Goal: Navigation & Orientation: Understand site structure

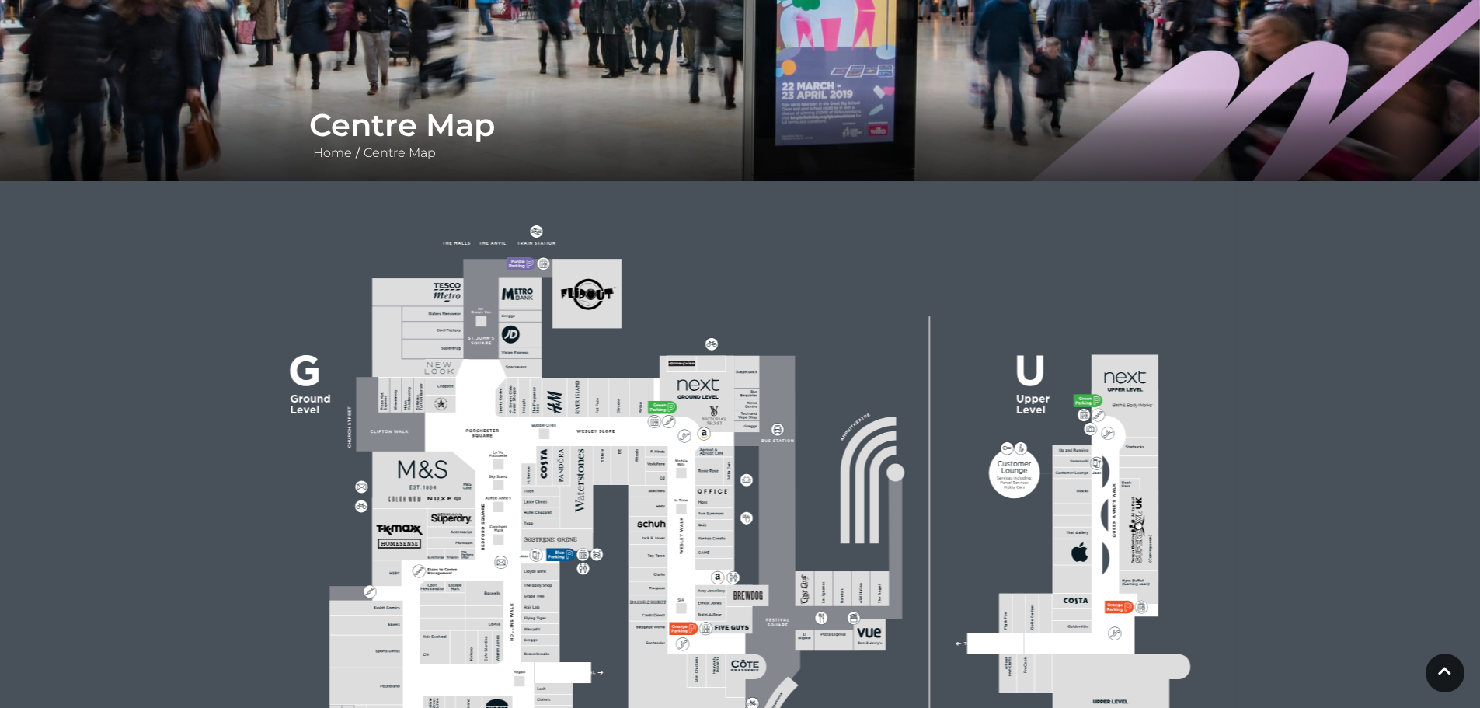
scroll to position [414, 0]
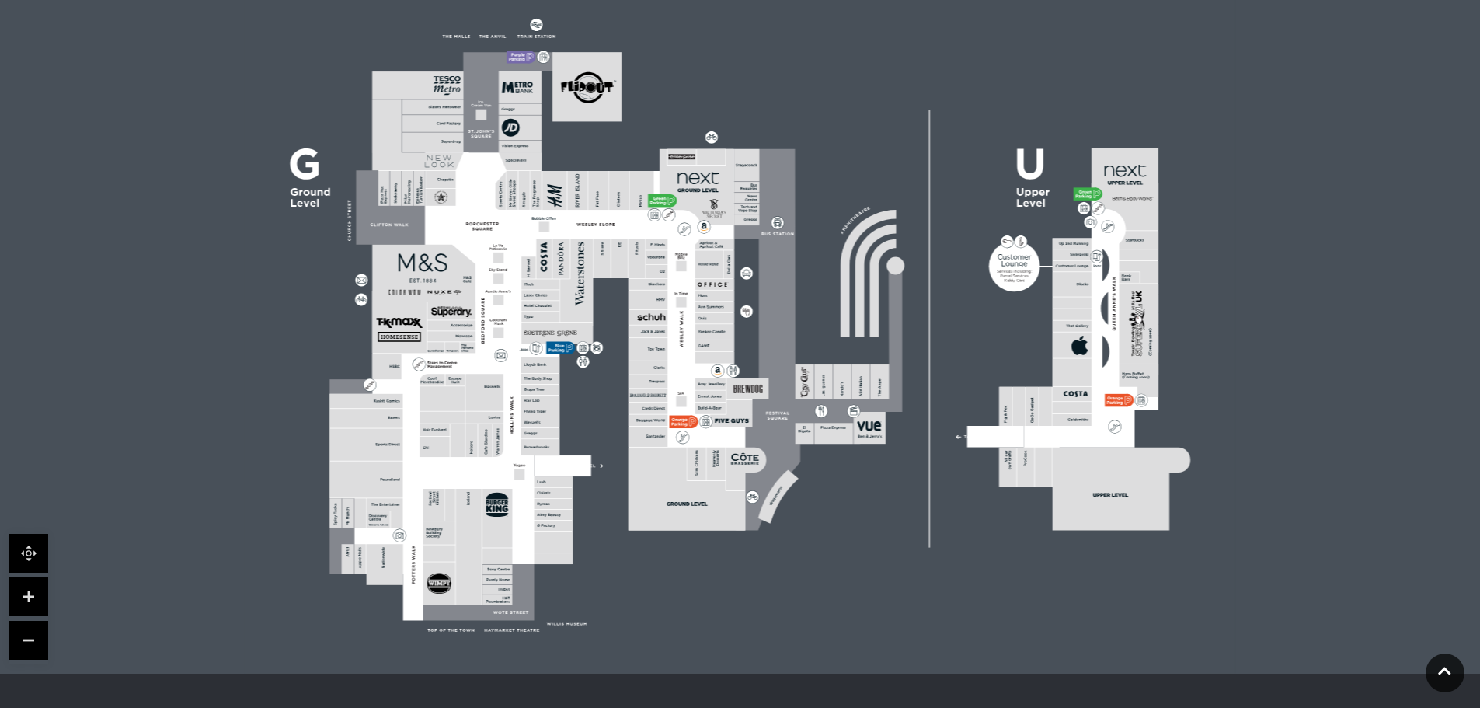
drag, startPoint x: 444, startPoint y: 239, endPoint x: 423, endPoint y: 246, distance: 21.4
click at [444, 246] on icon at bounding box center [740, 323] width 1242 height 699
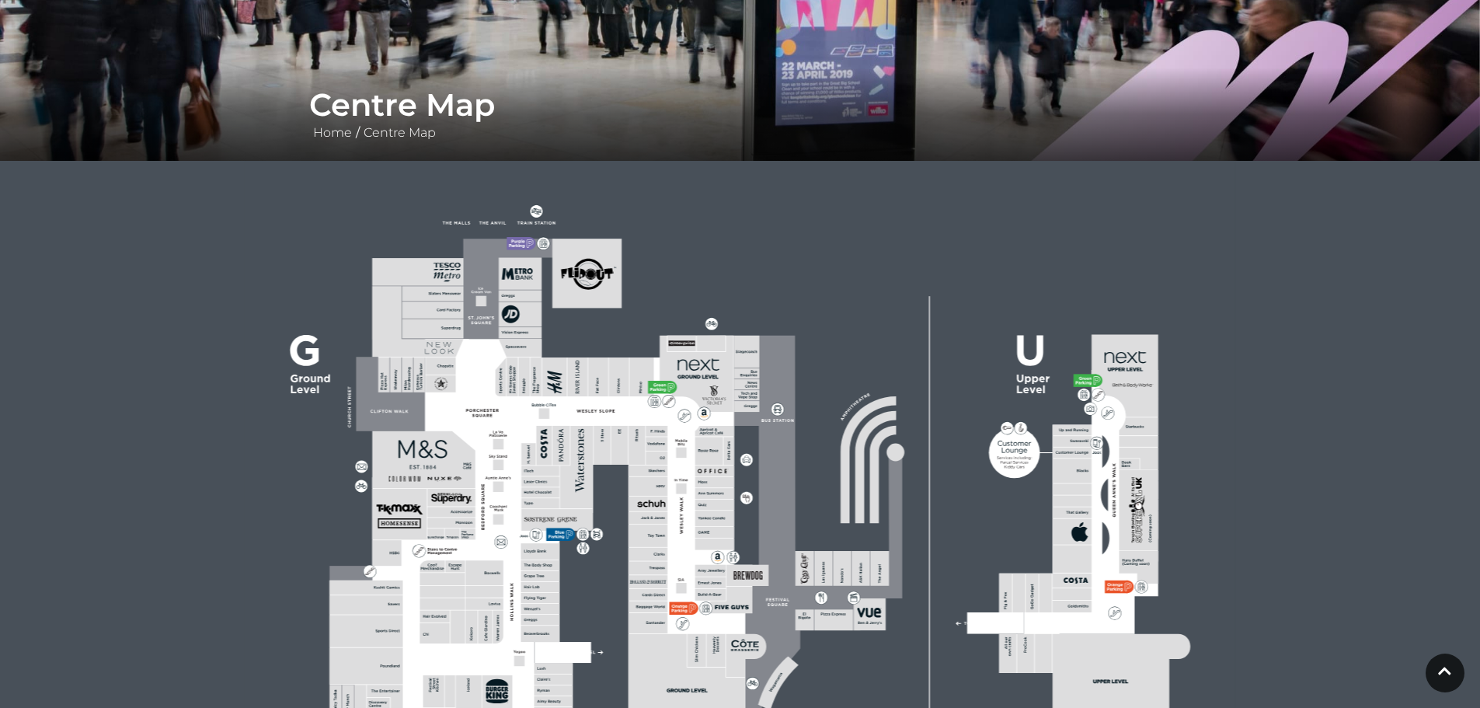
scroll to position [207, 0]
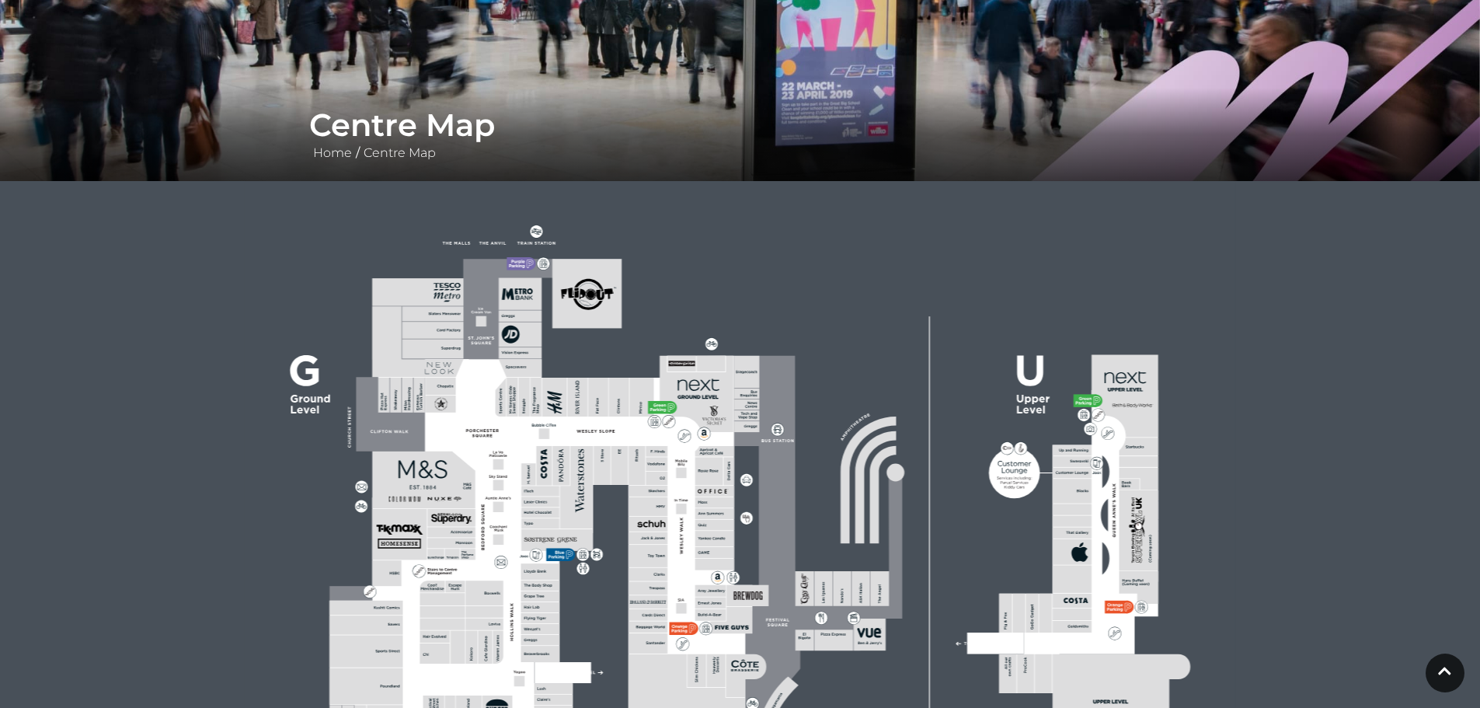
click at [471, 427] on polygon at bounding box center [540, 582] width 423 height 490
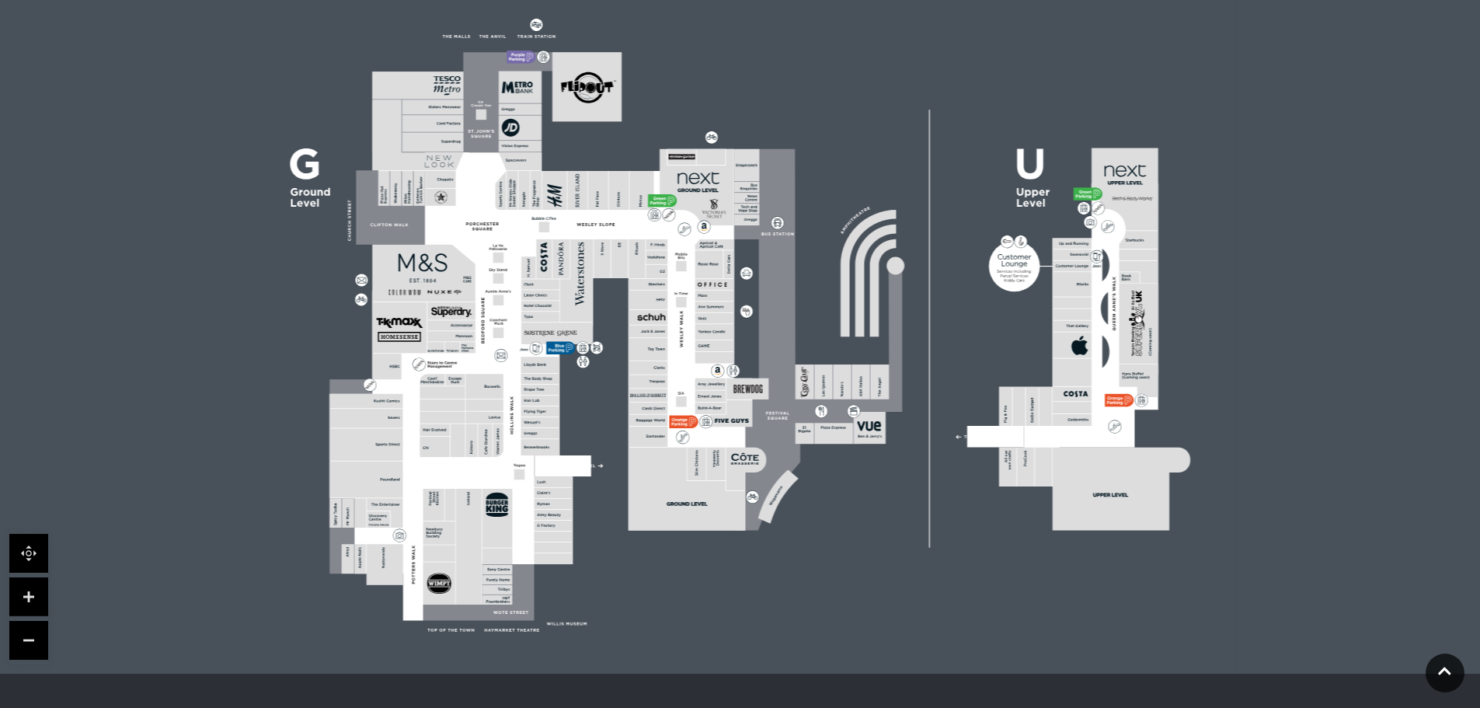
click at [39, 605] on link at bounding box center [28, 596] width 39 height 39
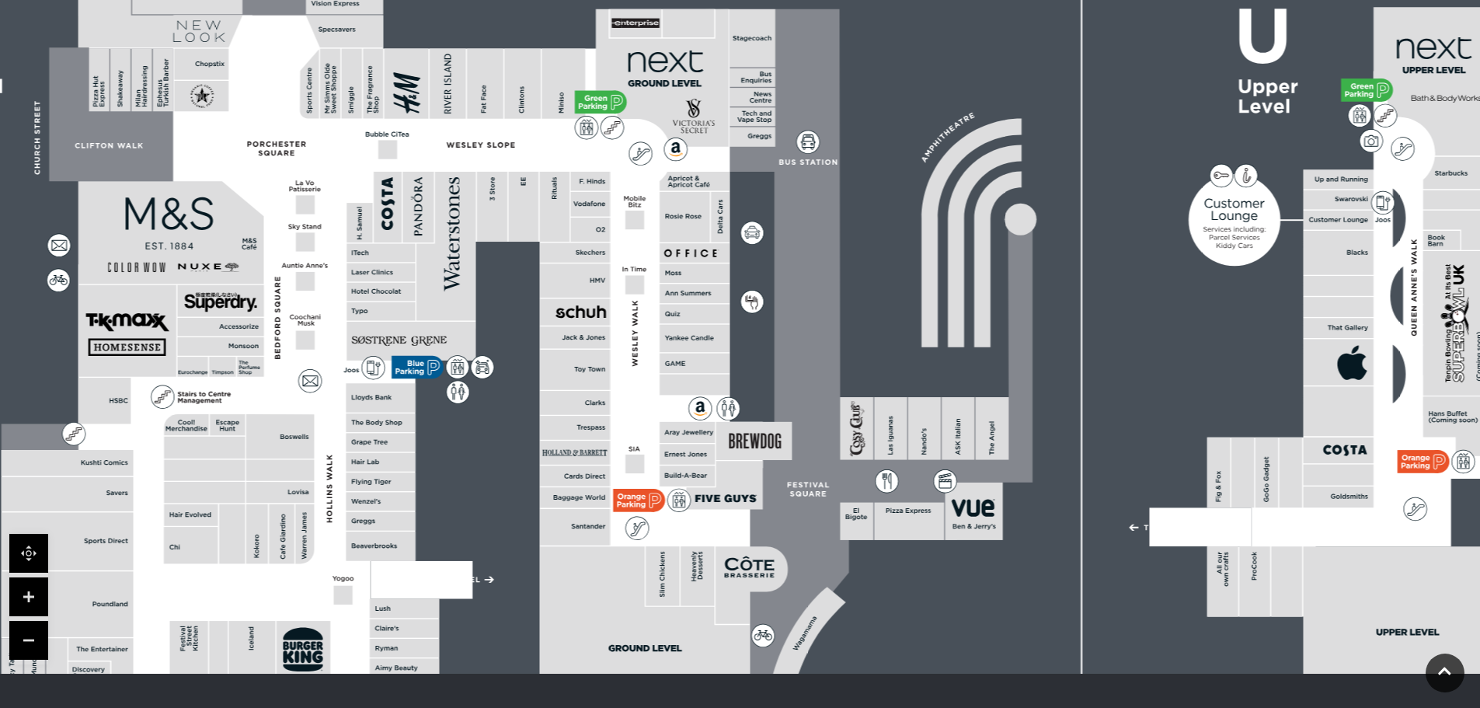
click at [39, 605] on link at bounding box center [28, 596] width 39 height 39
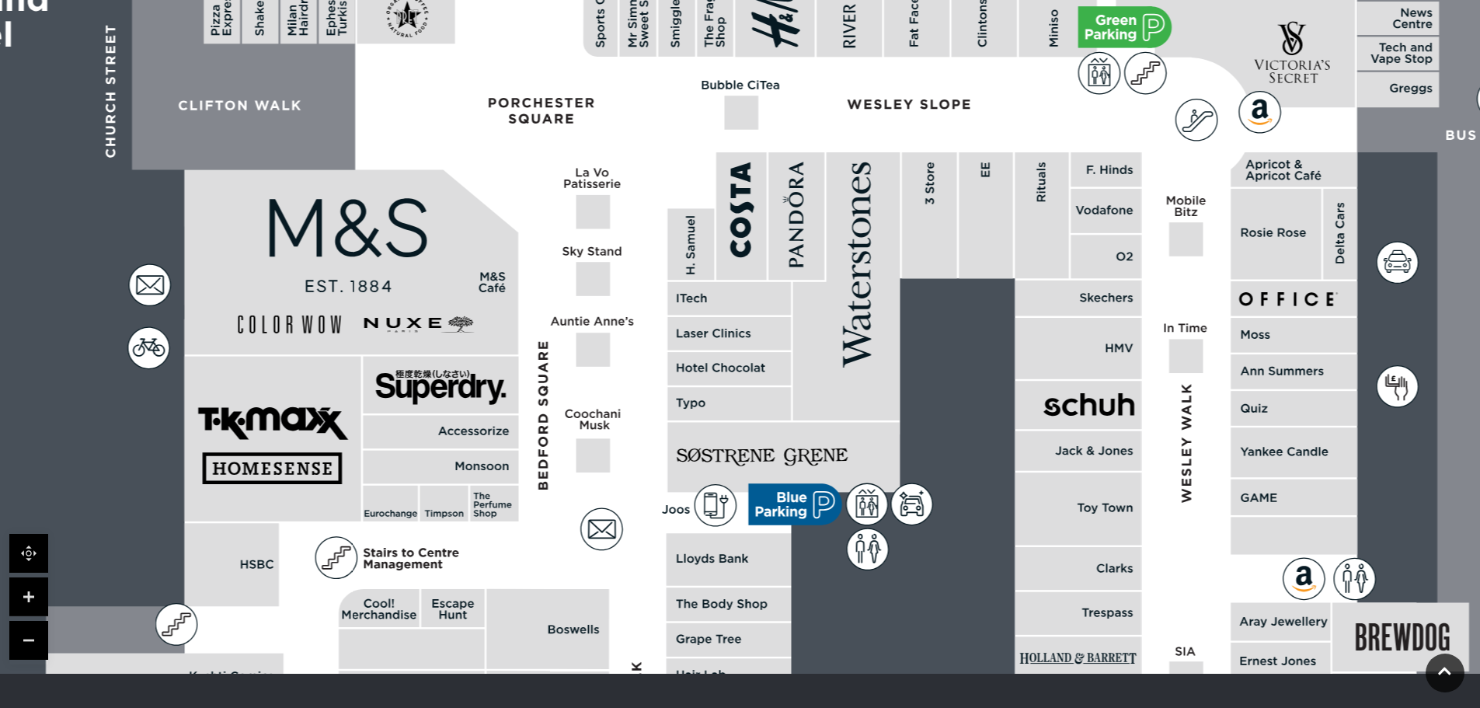
drag, startPoint x: 455, startPoint y: 322, endPoint x: 1091, endPoint y: 424, distance: 643.8
click at [1091, 424] on rect at bounding box center [1078, 405] width 127 height 48
click at [32, 646] on link at bounding box center [28, 640] width 39 height 39
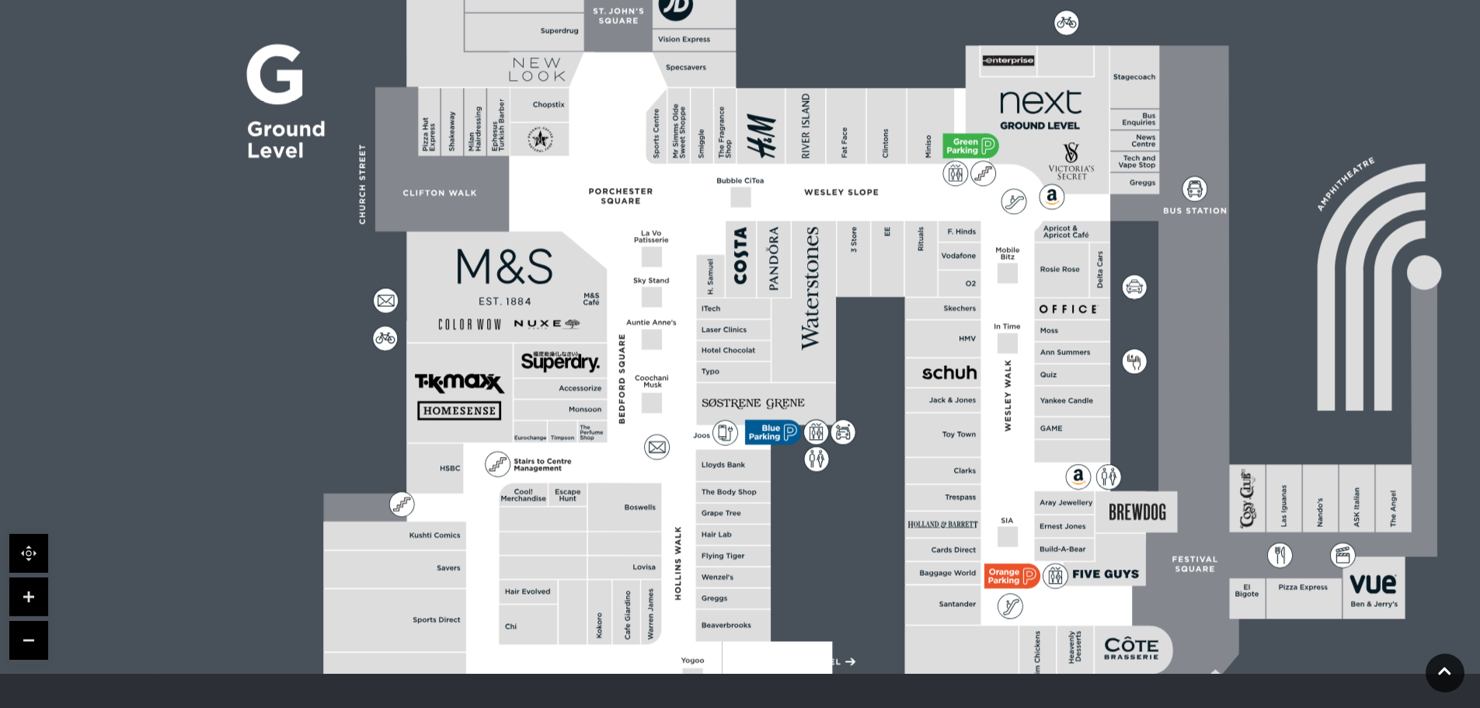
click at [32, 646] on link at bounding box center [28, 640] width 39 height 39
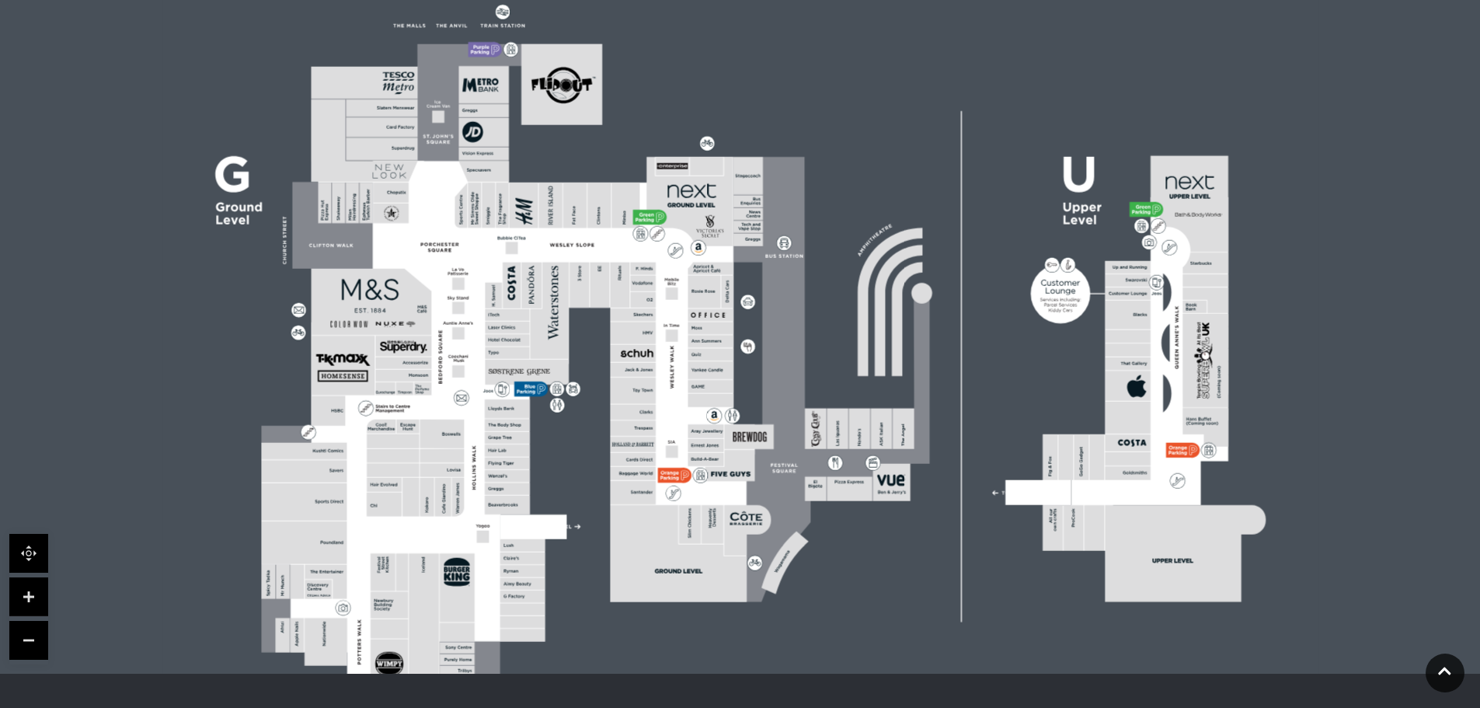
click at [23, 594] on link at bounding box center [28, 596] width 39 height 39
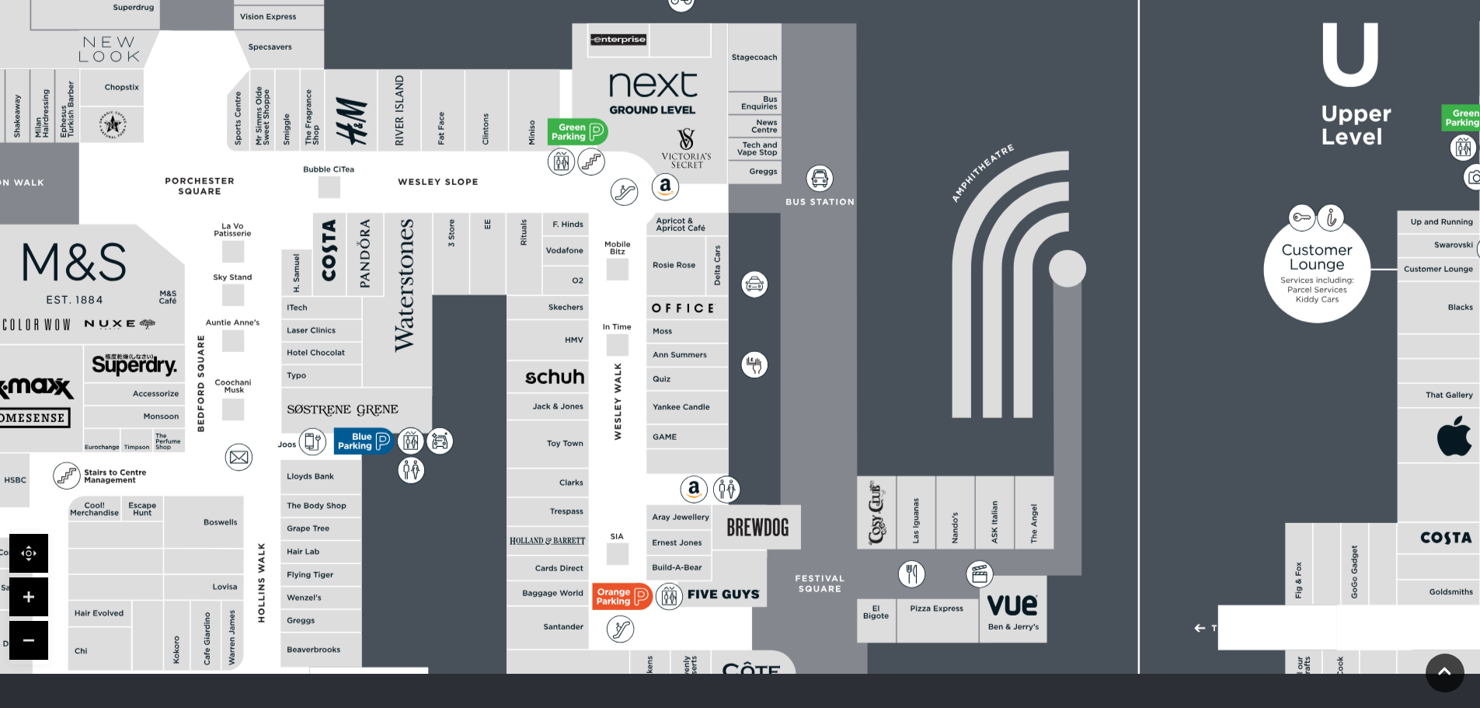
click at [23, 594] on link at bounding box center [28, 596] width 39 height 39
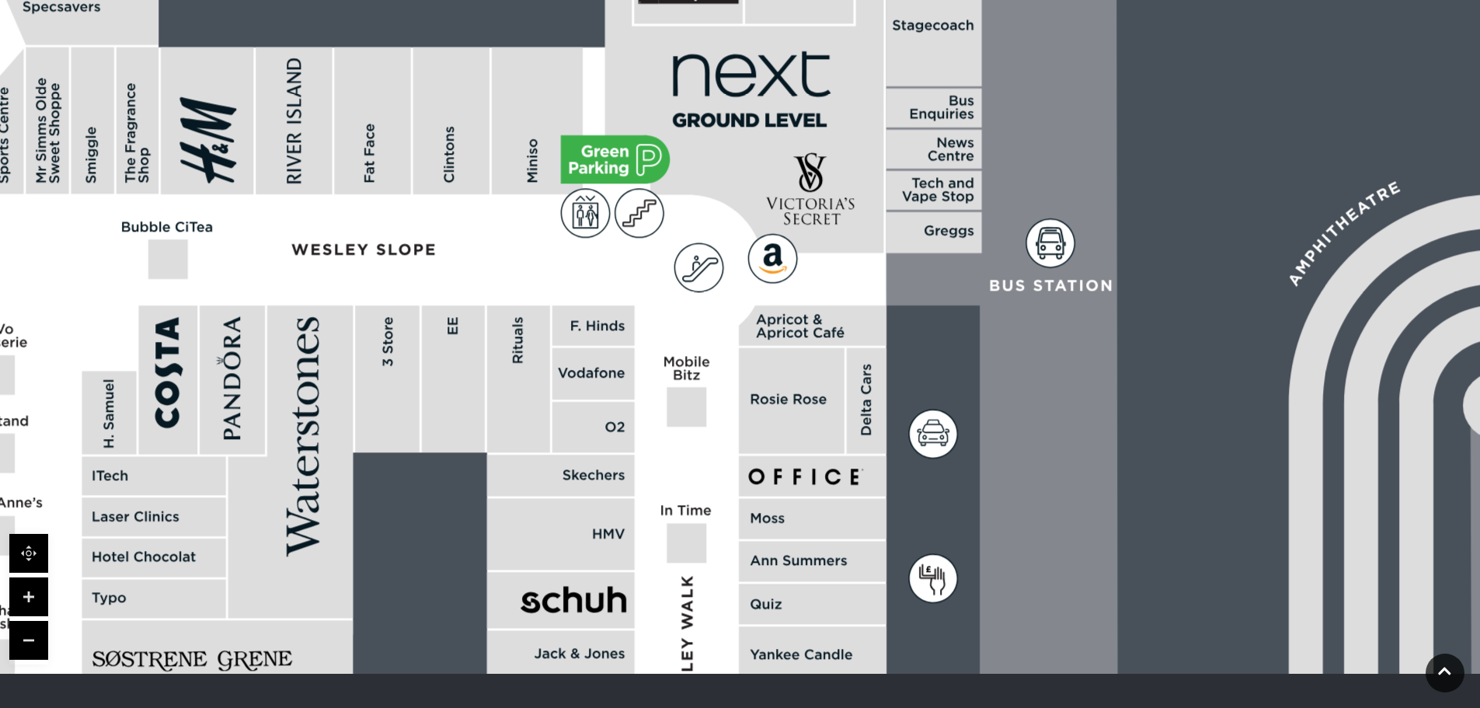
drag, startPoint x: 377, startPoint y: 319, endPoint x: 545, endPoint y: 501, distance: 247.4
click at [545, 501] on rect at bounding box center [561, 534] width 148 height 71
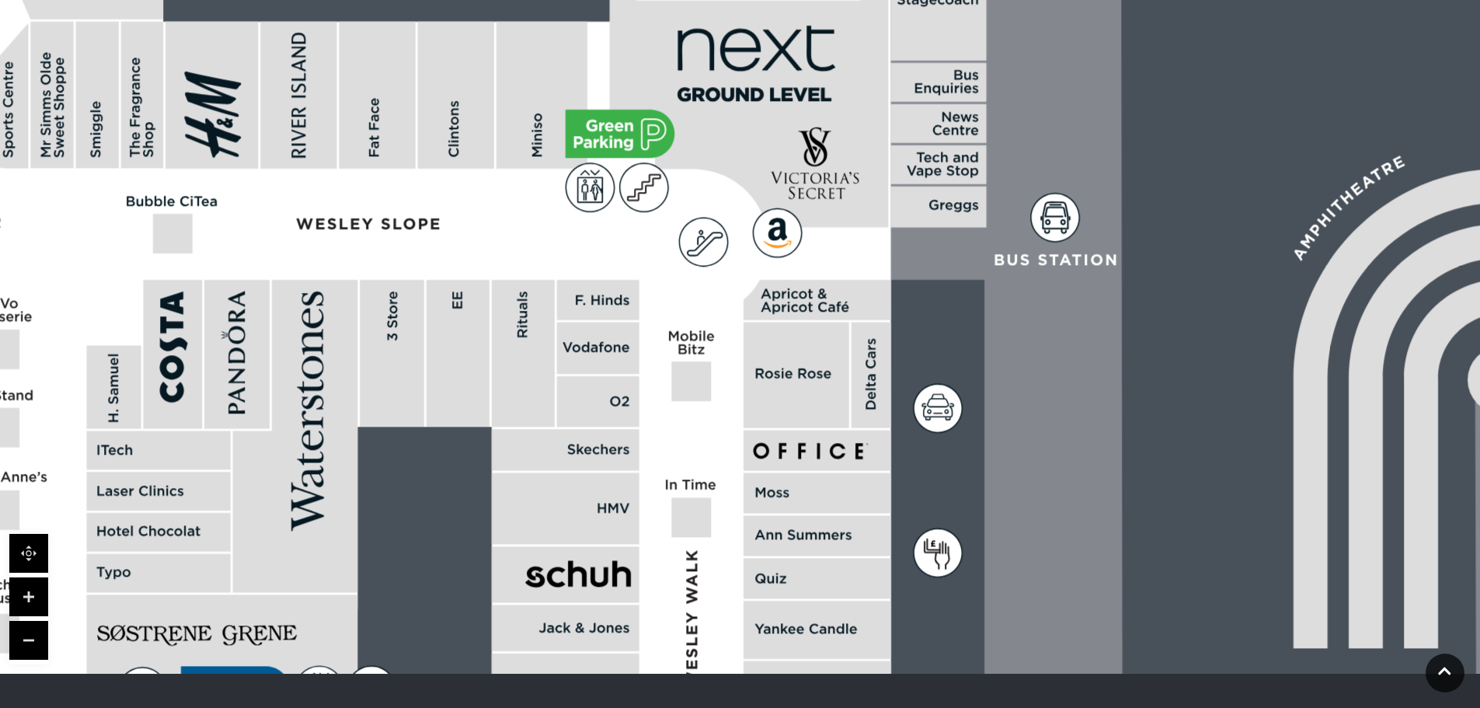
drag, startPoint x: 947, startPoint y: 337, endPoint x: 951, endPoint y: 308, distance: 29.0
click at [951, 311] on rect at bounding box center [913, 599] width 3746 height 2642
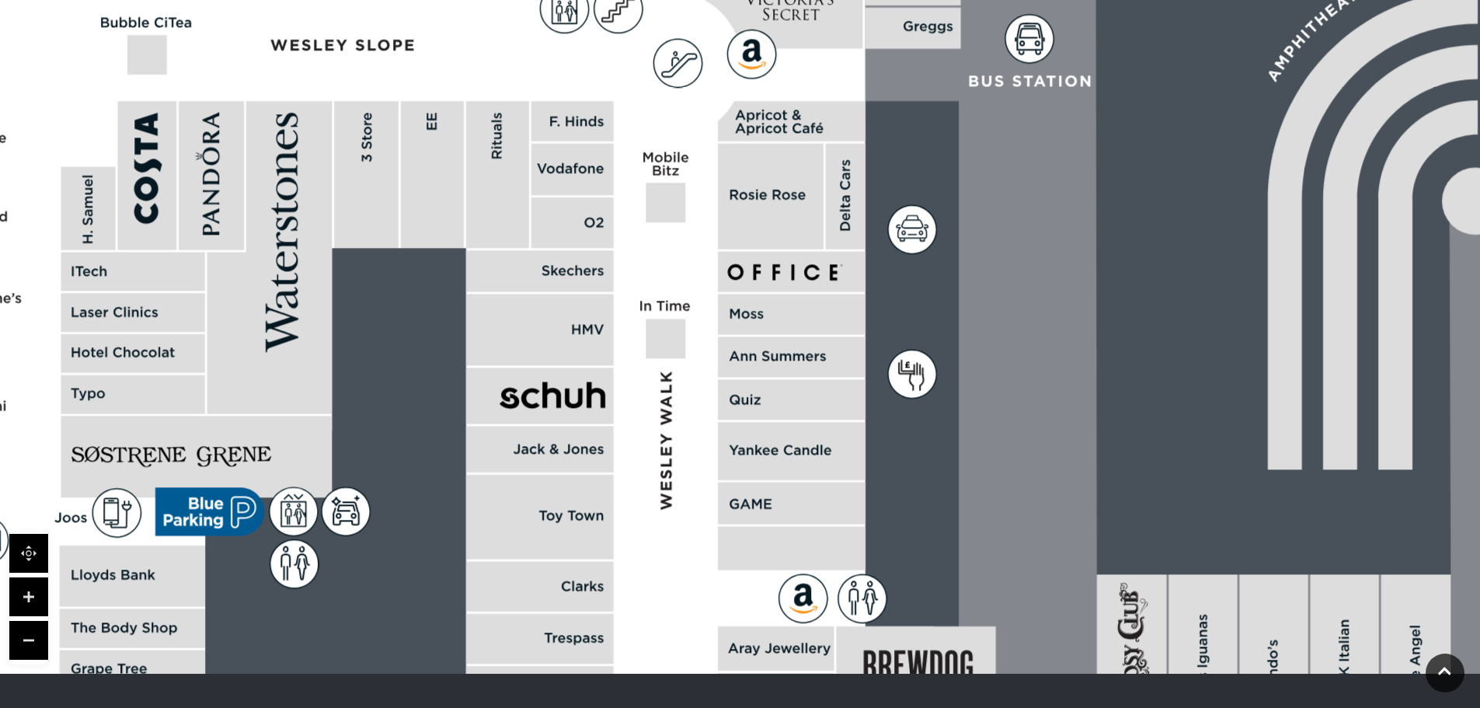
drag, startPoint x: 1025, startPoint y: 458, endPoint x: 992, endPoint y: 273, distance: 188.5
click at [1000, 278] on icon at bounding box center [1177, 480] width 647 height 1441
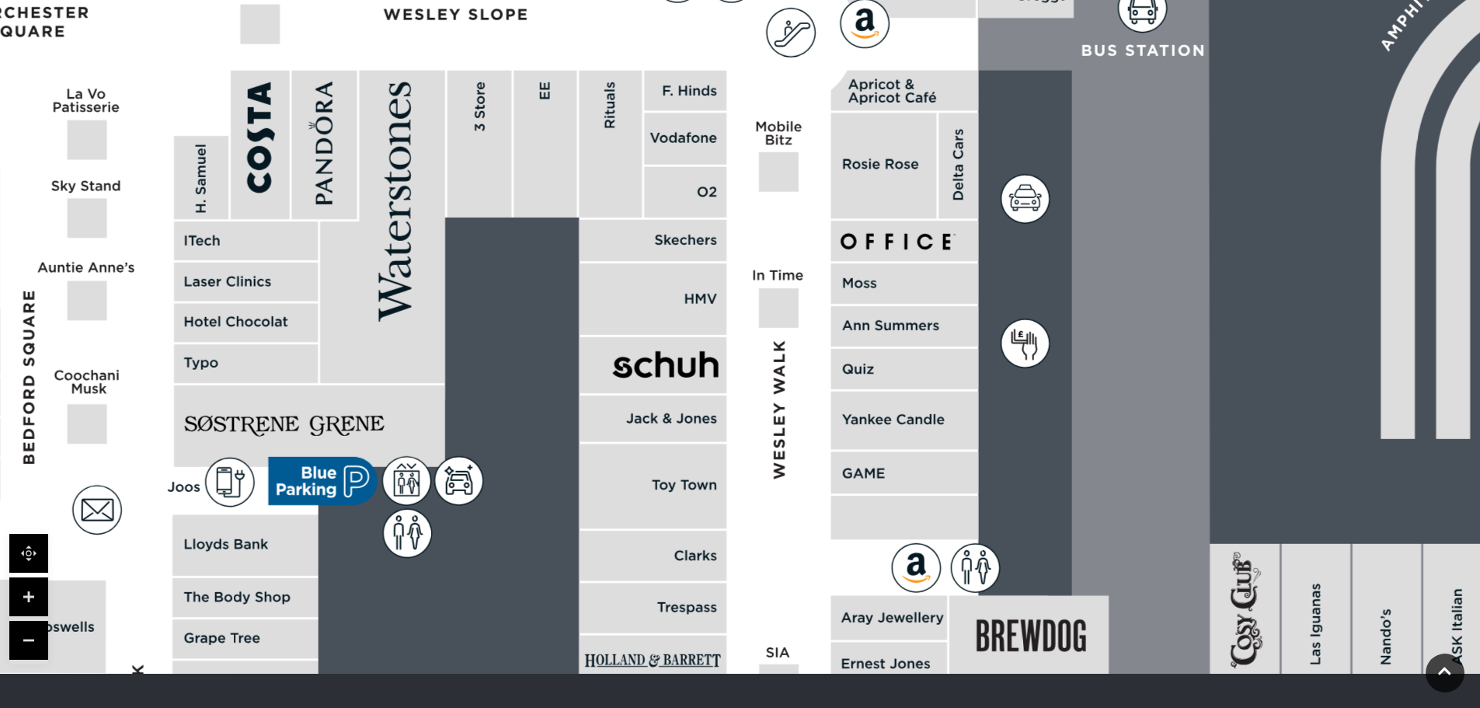
drag, startPoint x: 240, startPoint y: 266, endPoint x: 446, endPoint y: 312, distance: 210.9
click at [445, 312] on polygon at bounding box center [382, 227] width 125 height 312
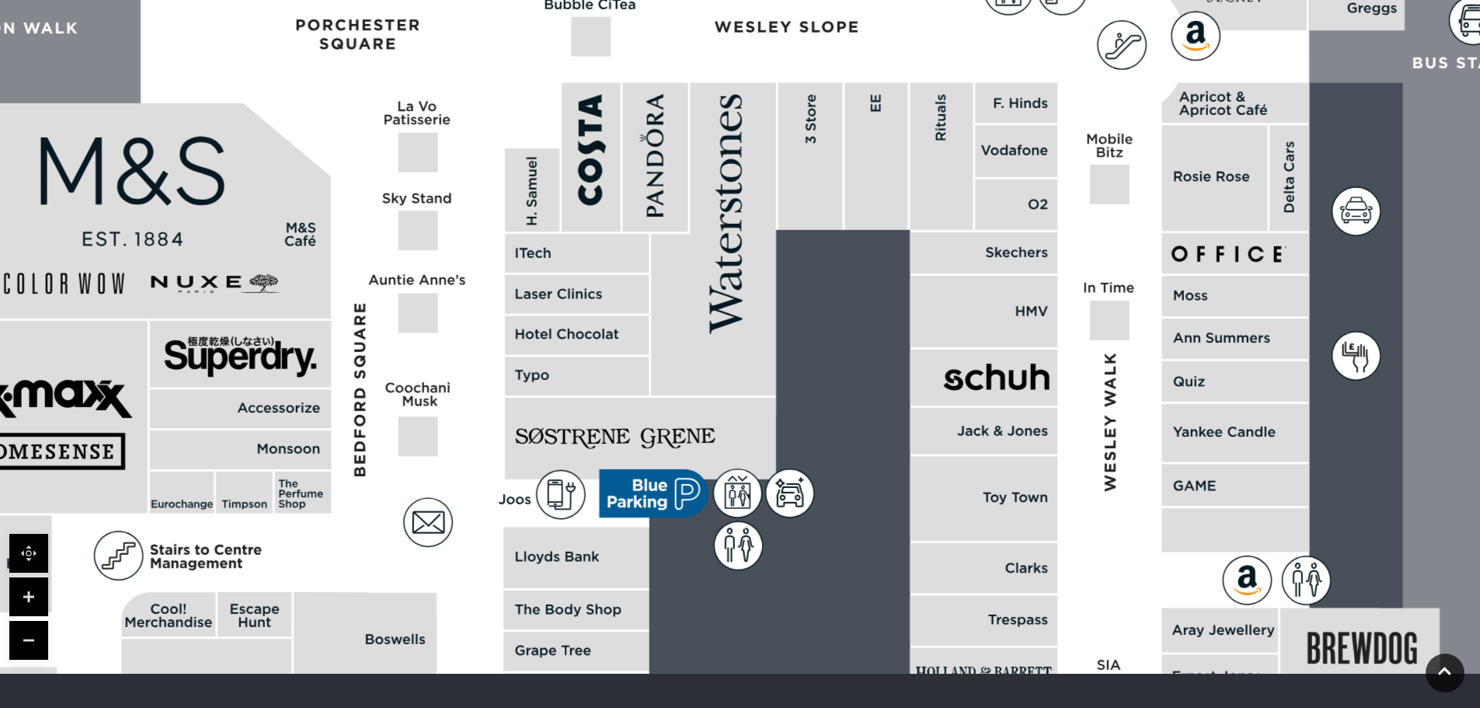
drag, startPoint x: 241, startPoint y: 437, endPoint x: 500, endPoint y: 435, distance: 258.7
click at [500, 435] on polygon at bounding box center [579, 598] width 1598 height 1852
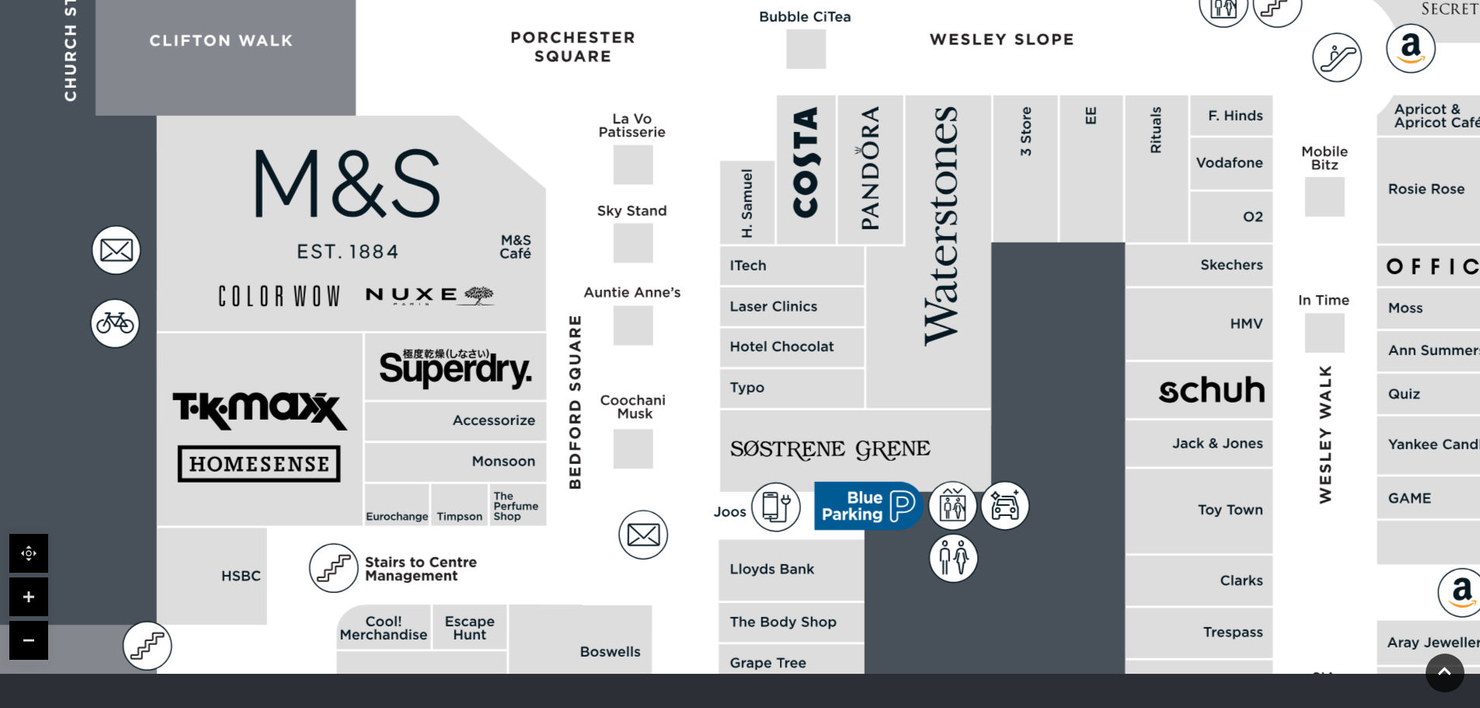
drag, startPoint x: 550, startPoint y: 407, endPoint x: 765, endPoint y: 420, distance: 215.6
click at [765, 420] on rect at bounding box center [855, 451] width 271 height 82
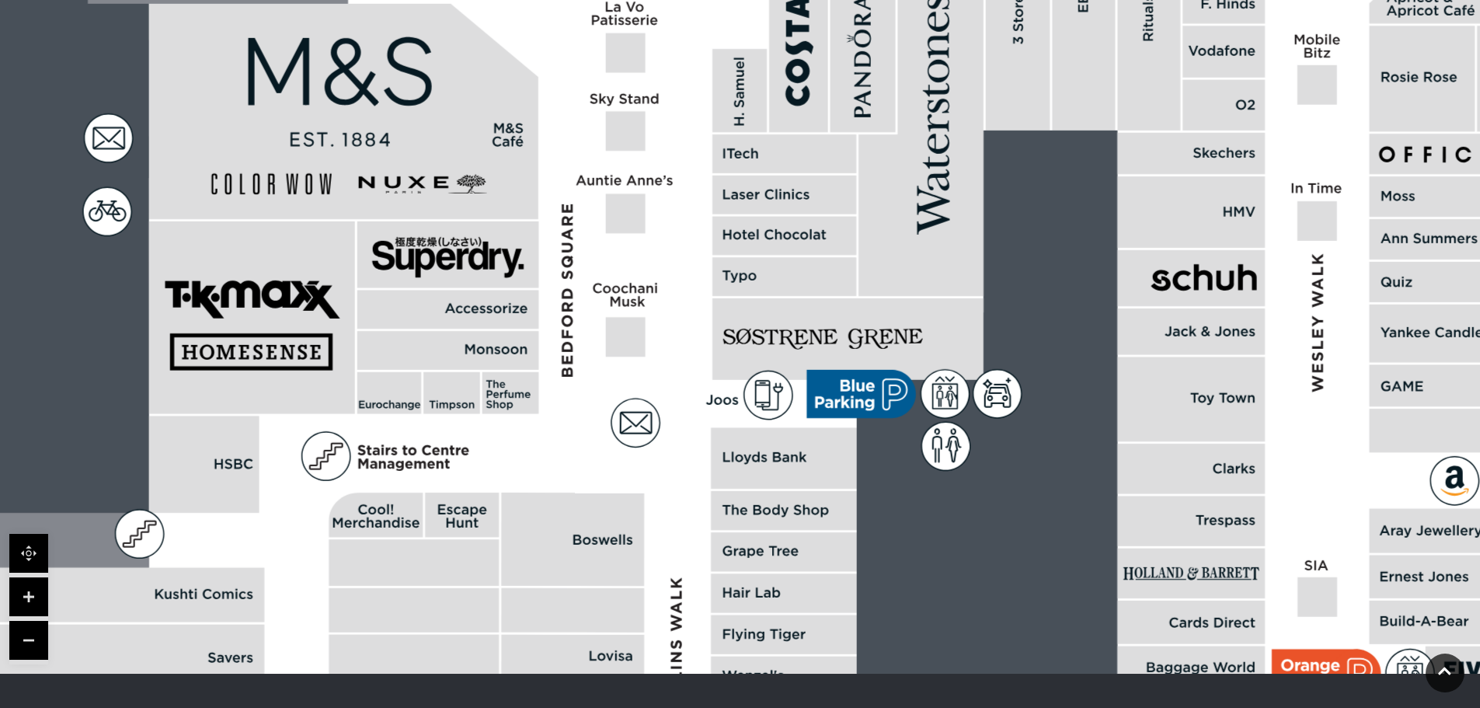
drag, startPoint x: 768, startPoint y: 423, endPoint x: 522, endPoint y: 276, distance: 286.1
click at [759, 308] on rect at bounding box center [847, 339] width 271 height 82
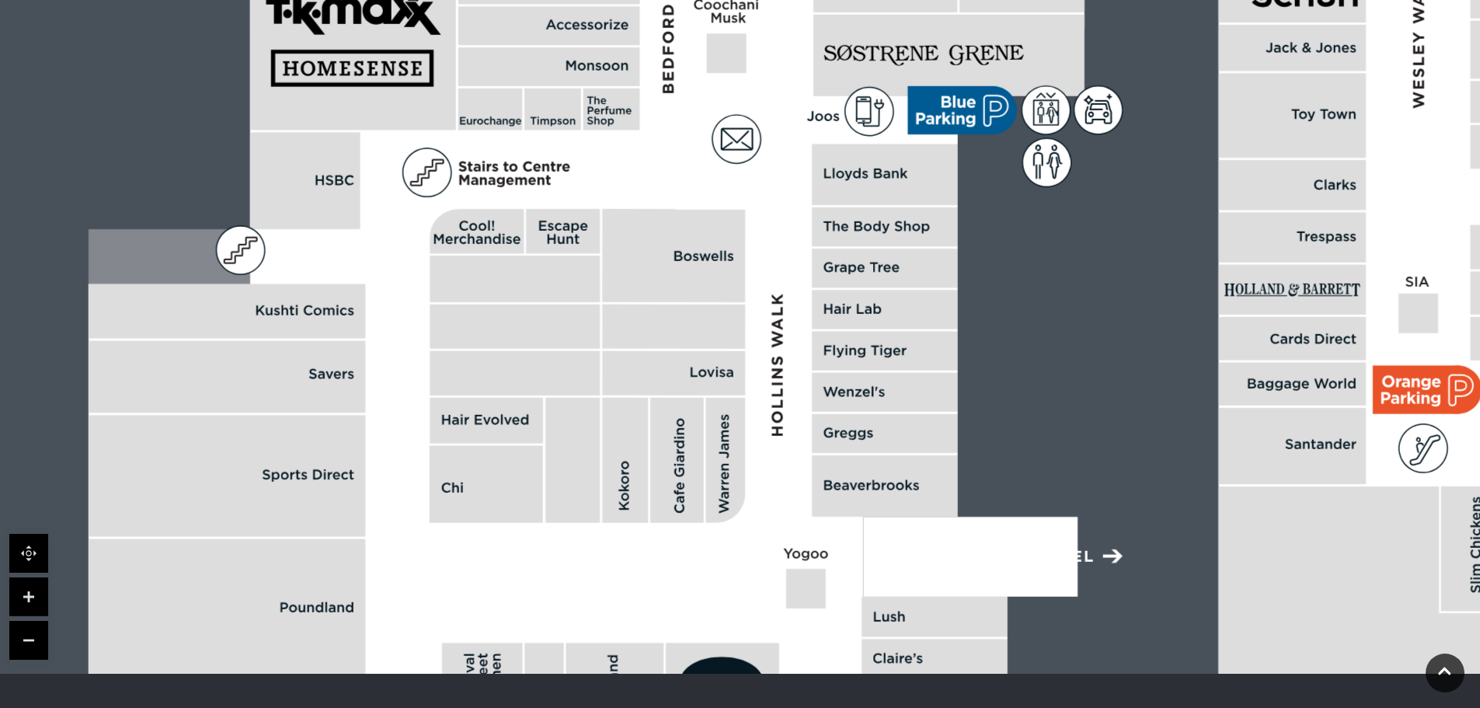
drag, startPoint x: 383, startPoint y: 470, endPoint x: 484, endPoint y: 193, distance: 295.2
click at [484, 193] on polygon at bounding box center [888, 215] width 1598 height 1852
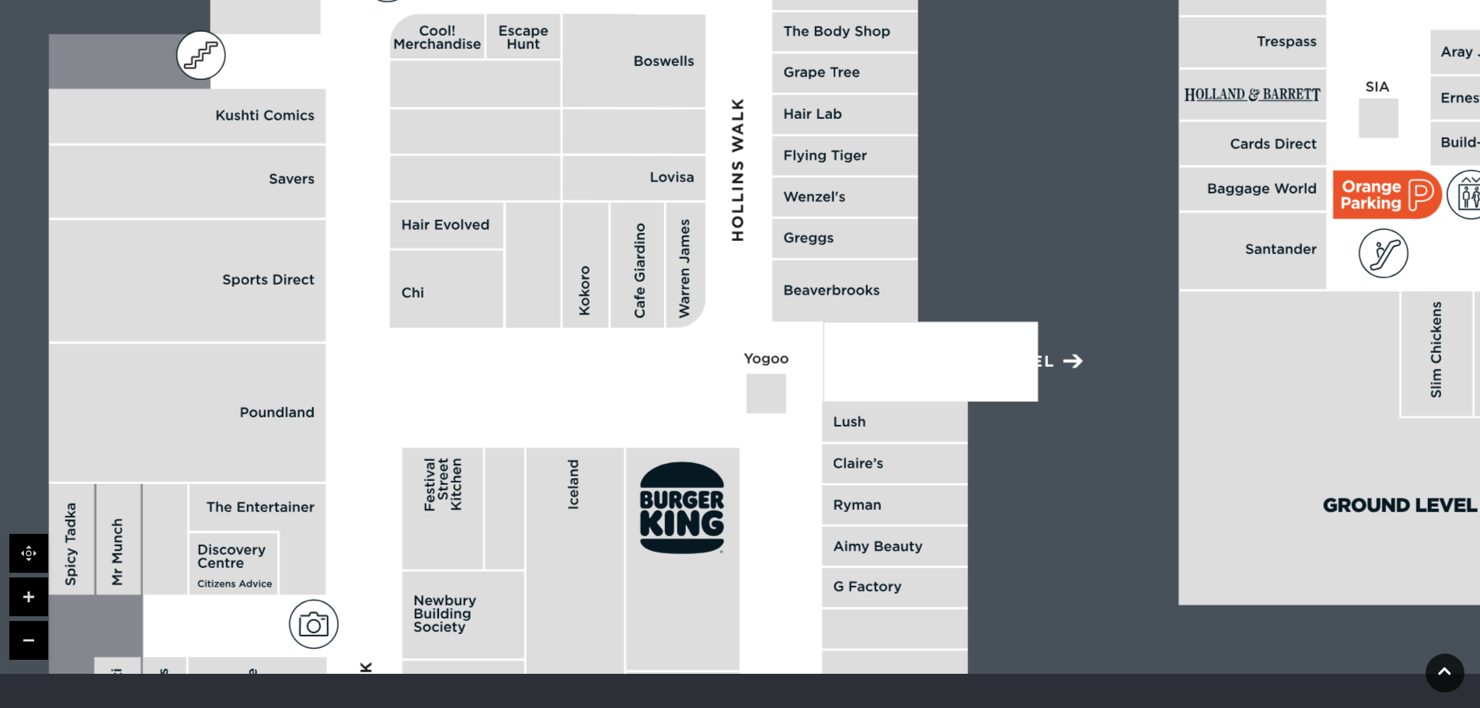
drag, startPoint x: 746, startPoint y: 423, endPoint x: 698, endPoint y: 200, distance: 227.2
click at [698, 200] on polygon at bounding box center [848, 20] width 1598 height 1852
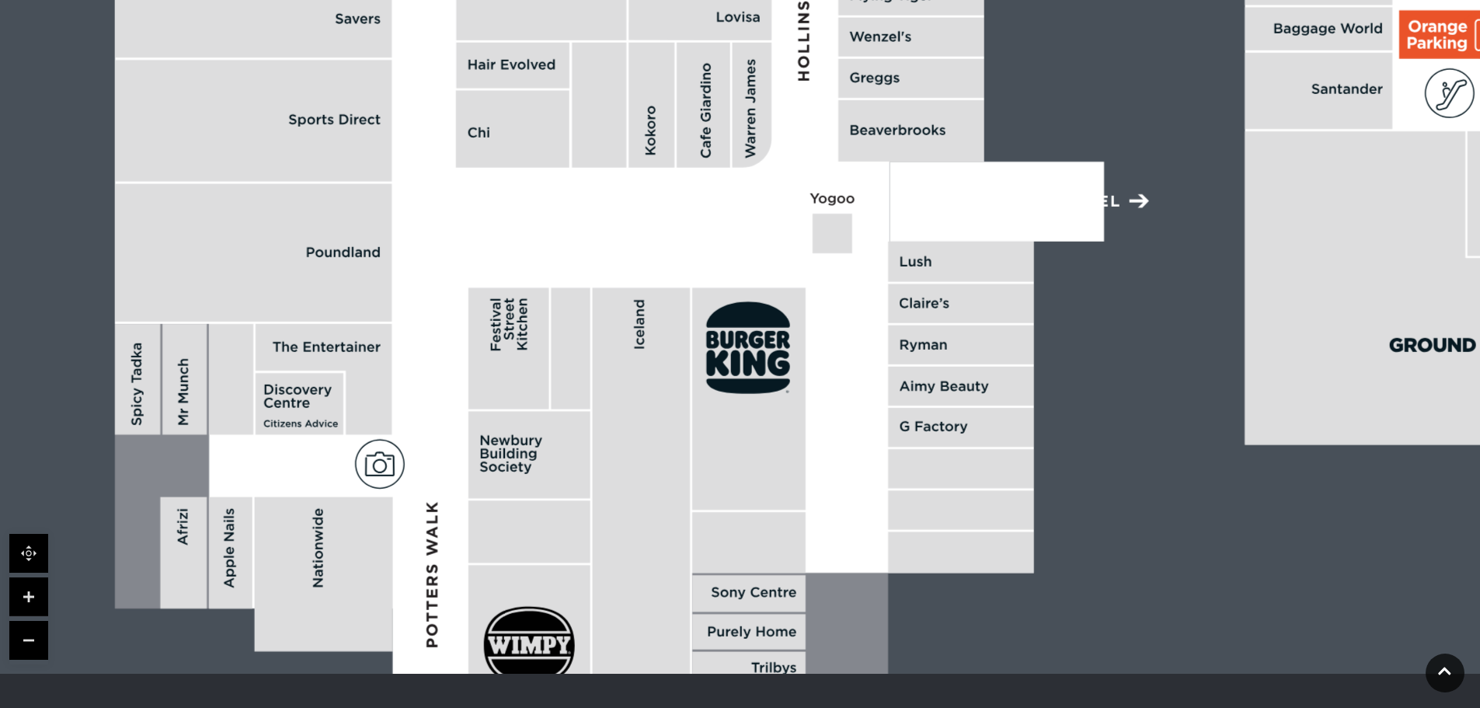
drag, startPoint x: 639, startPoint y: 421, endPoint x: 712, endPoint y: 288, distance: 152.0
click at [712, 288] on rect at bounding box center [748, 398] width 113 height 222
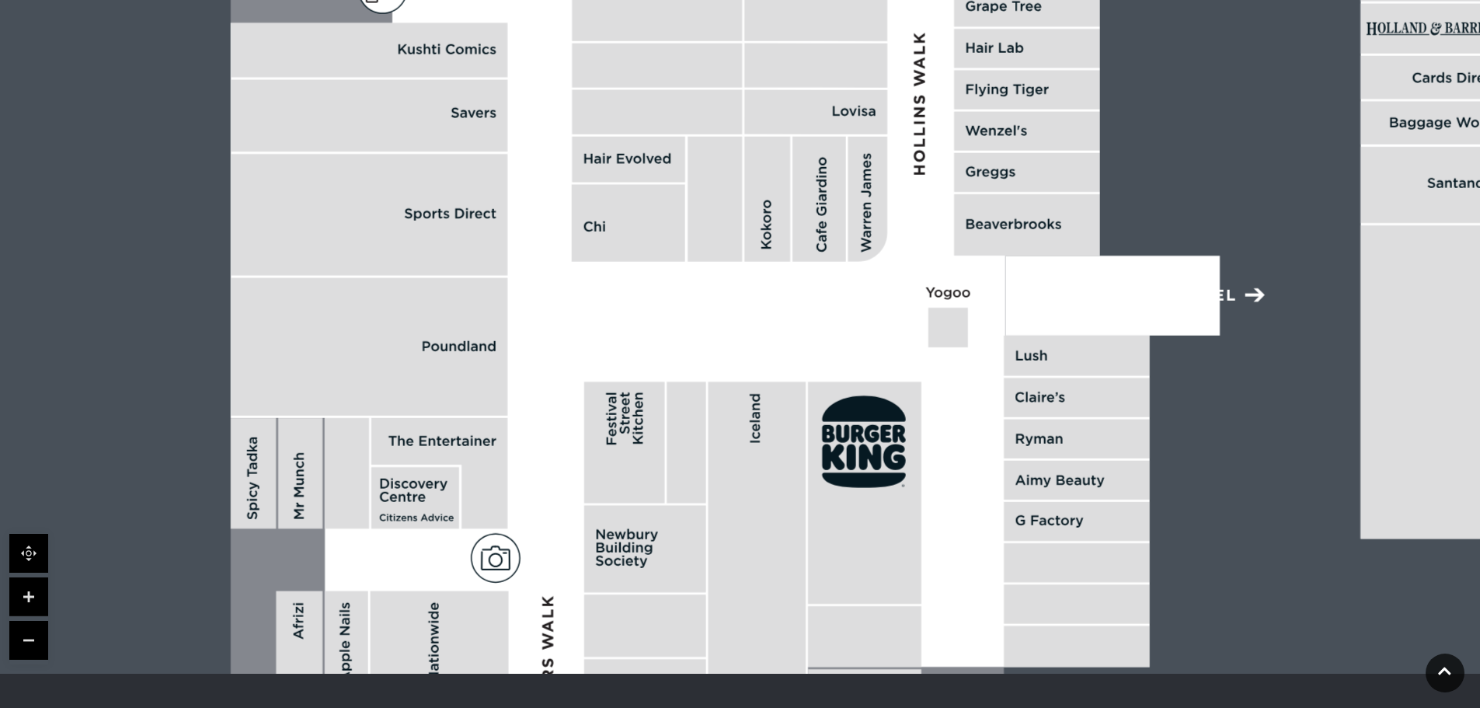
drag, startPoint x: 677, startPoint y: 280, endPoint x: 793, endPoint y: 374, distance: 149.1
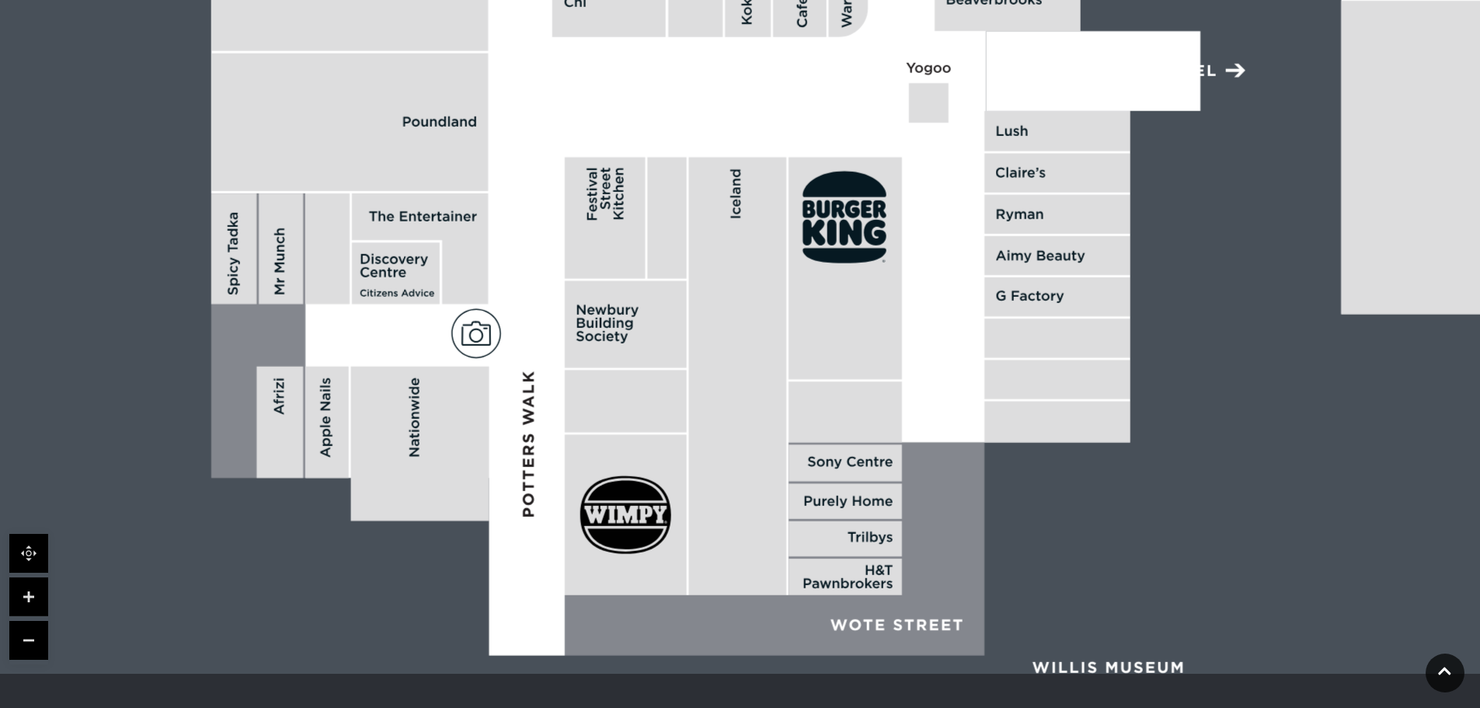
drag, startPoint x: 391, startPoint y: 556, endPoint x: 369, endPoint y: 333, distance: 223.3
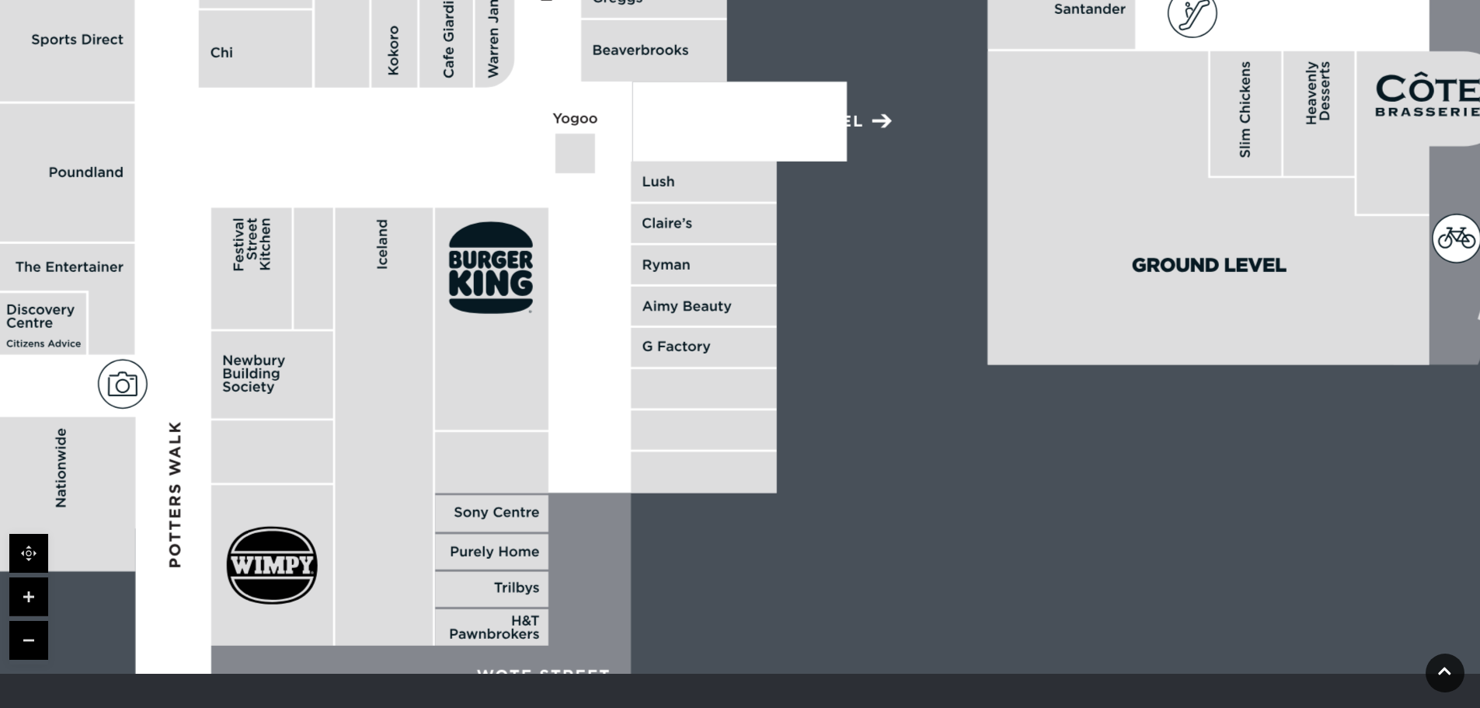
drag, startPoint x: 935, startPoint y: 397, endPoint x: 584, endPoint y: 445, distance: 354.5
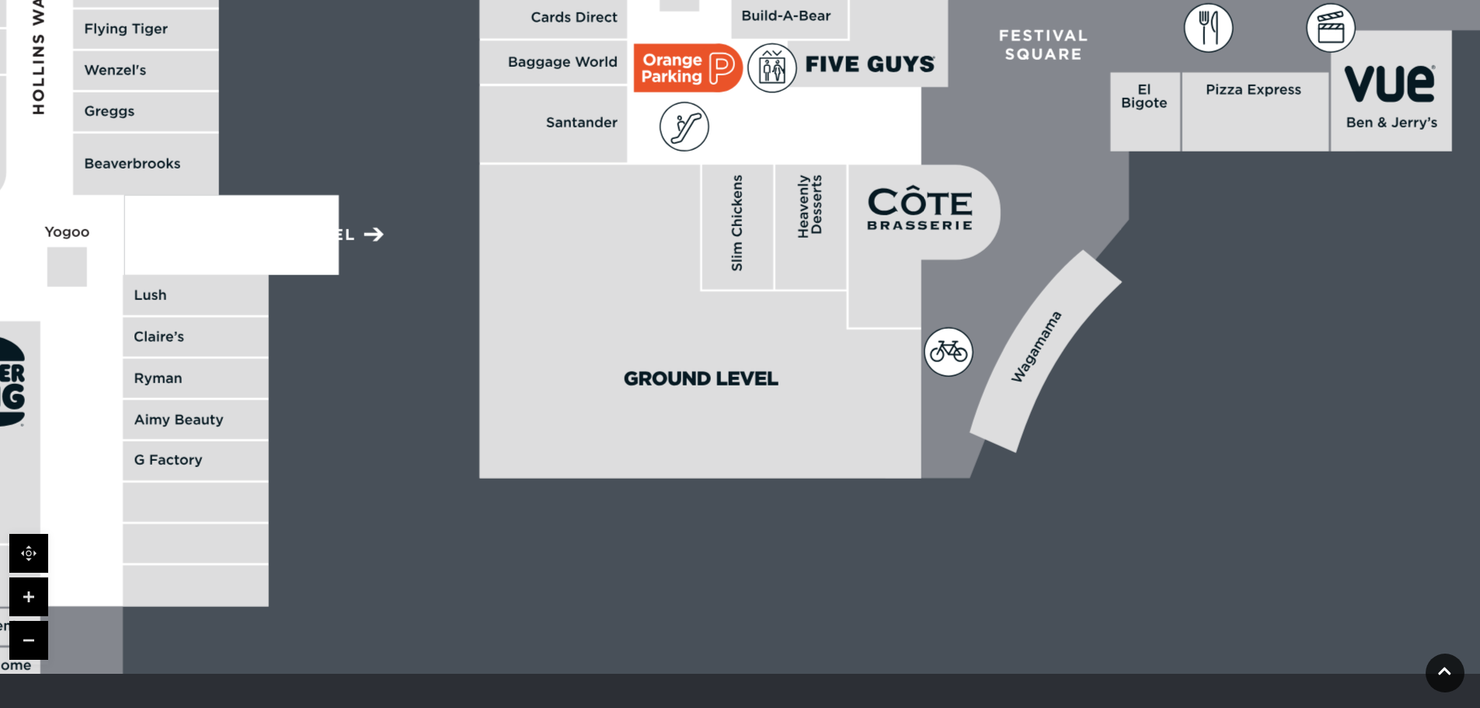
drag, startPoint x: 985, startPoint y: 408, endPoint x: 476, endPoint y: 521, distance: 521.4
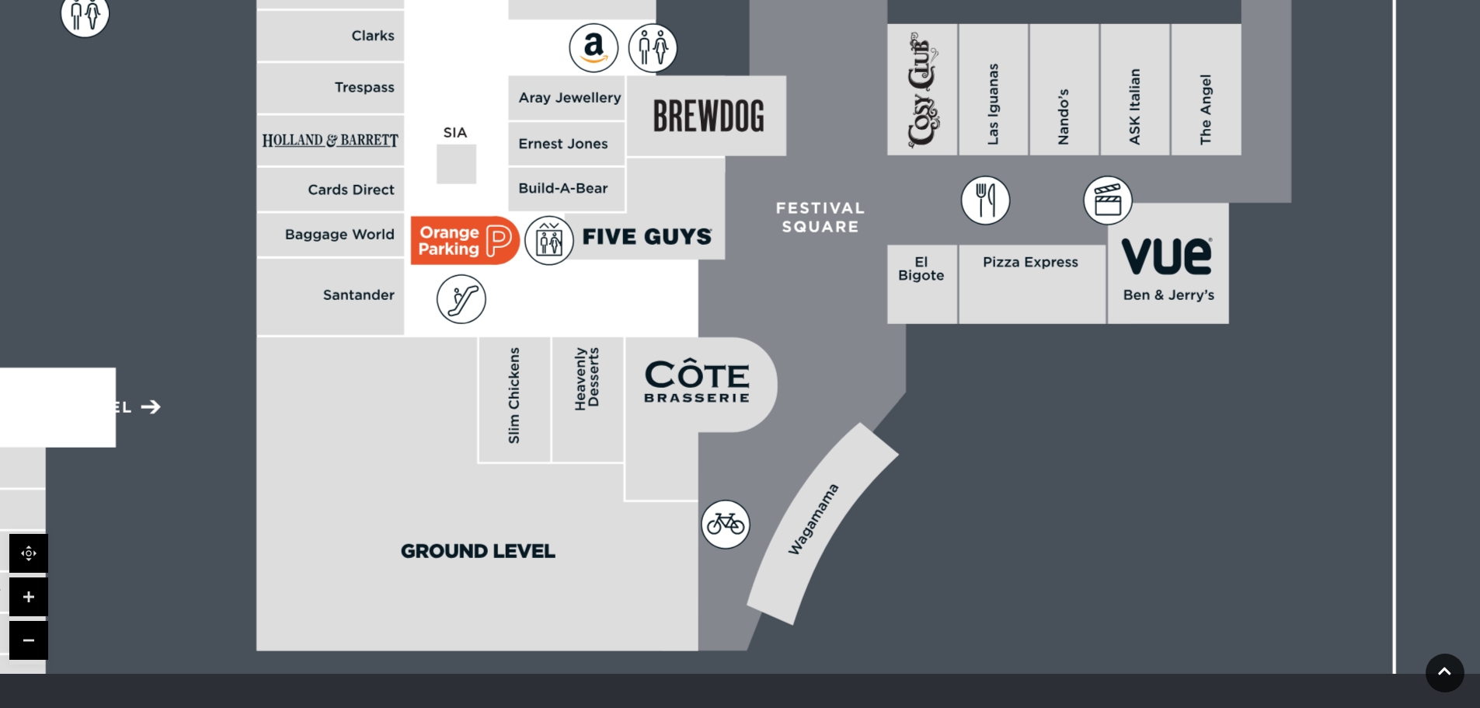
drag, startPoint x: 646, startPoint y: 414, endPoint x: 423, endPoint y: 584, distance: 279.9
click at [423, 584] on polygon at bounding box center [476, 493] width 441 height 313
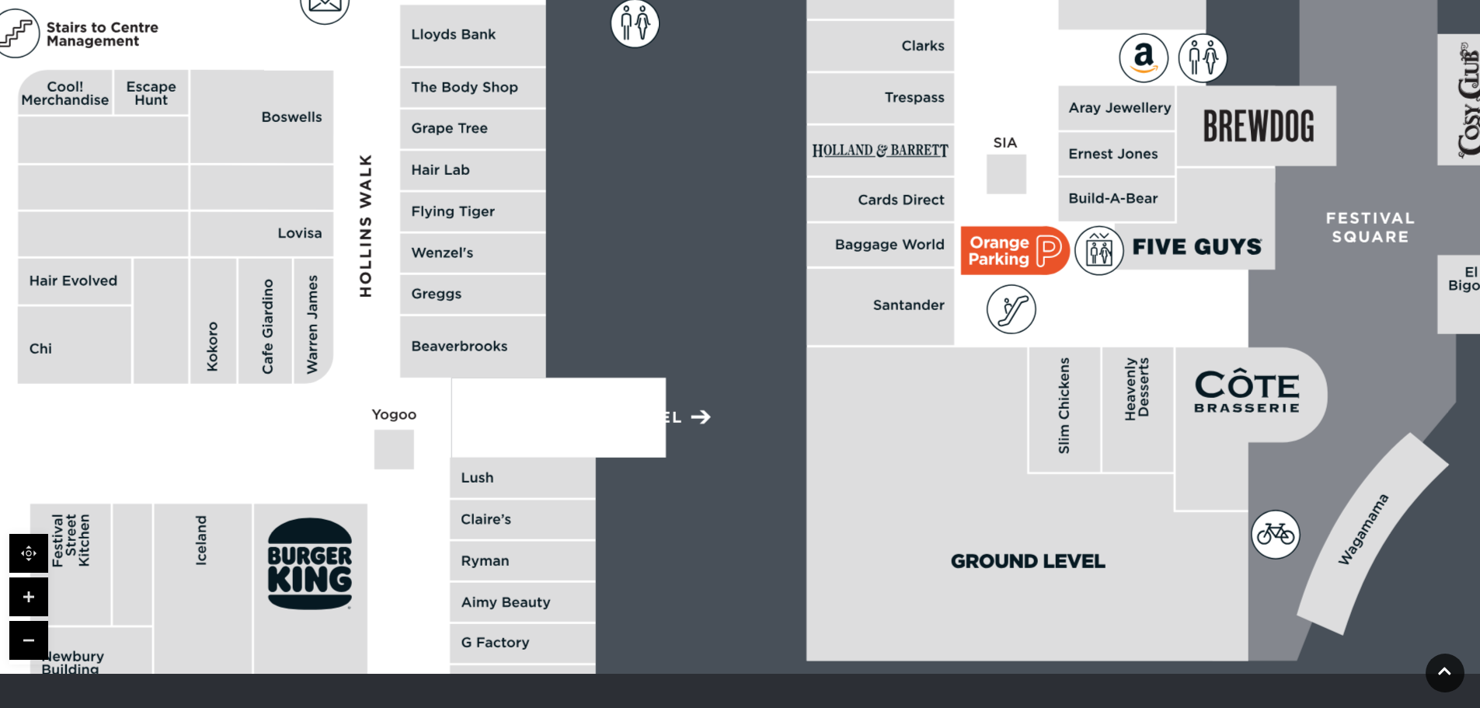
drag, startPoint x: 287, startPoint y: 381, endPoint x: 837, endPoint y: 392, distance: 550.2
click at [837, 392] on polygon at bounding box center [1026, 503] width 441 height 313
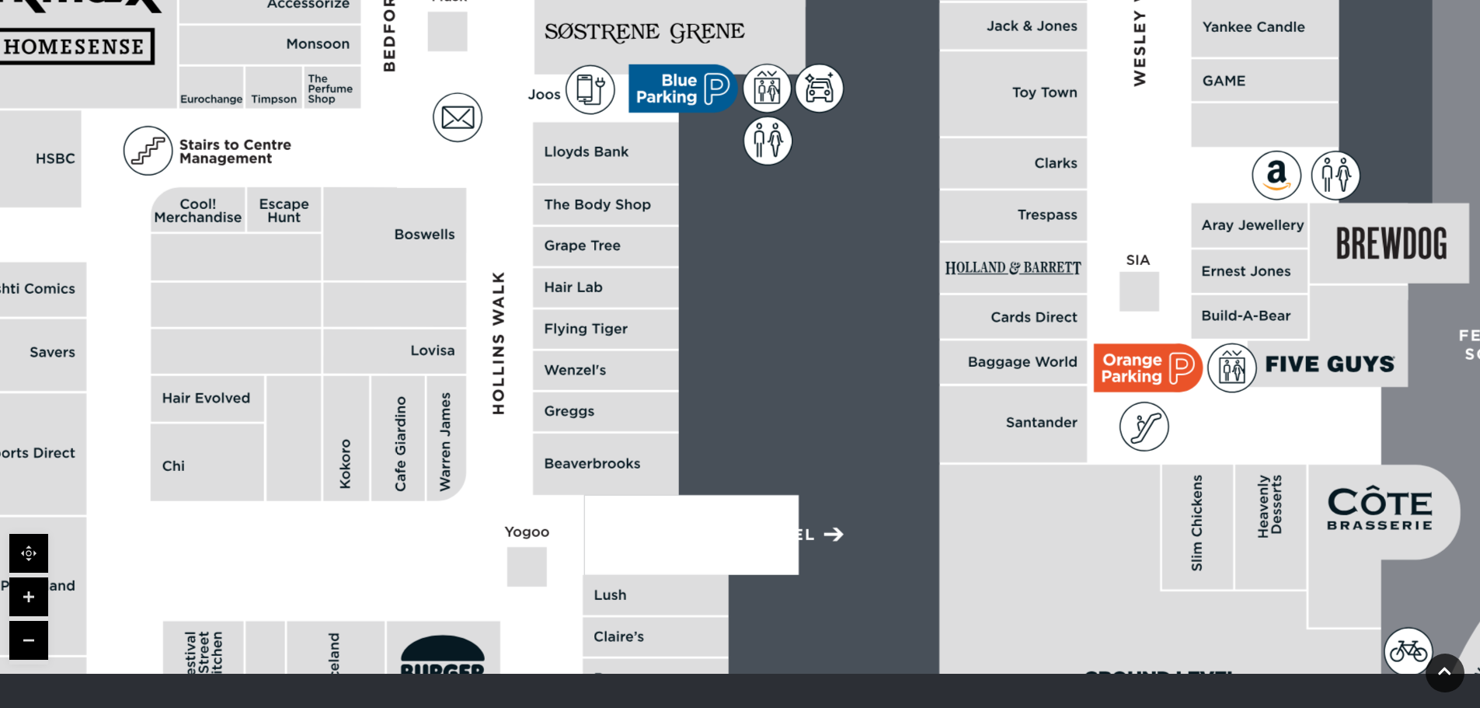
drag, startPoint x: 647, startPoint y: 434, endPoint x: 686, endPoint y: 469, distance: 52.8
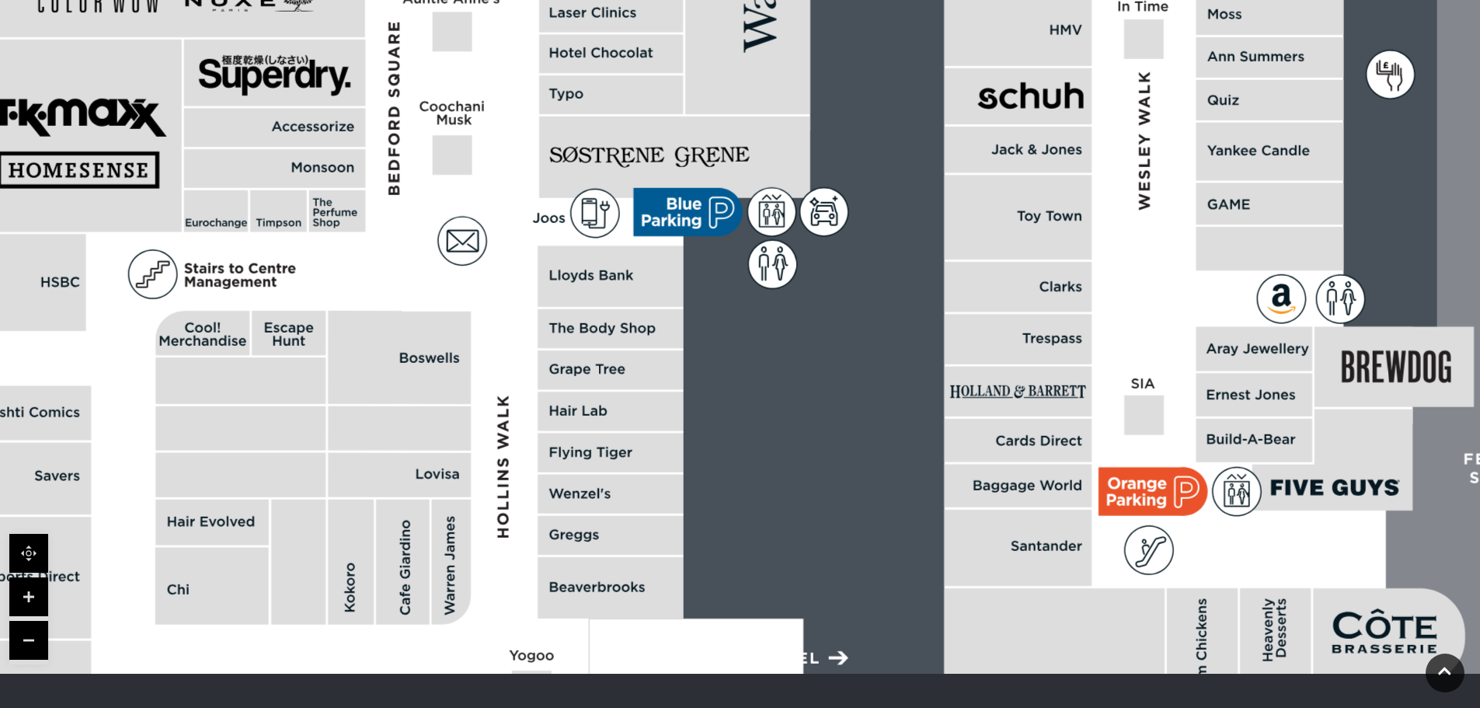
drag, startPoint x: 639, startPoint y: 307, endPoint x: 616, endPoint y: 496, distance: 190.1
click at [617, 430] on rect at bounding box center [611, 411] width 146 height 39
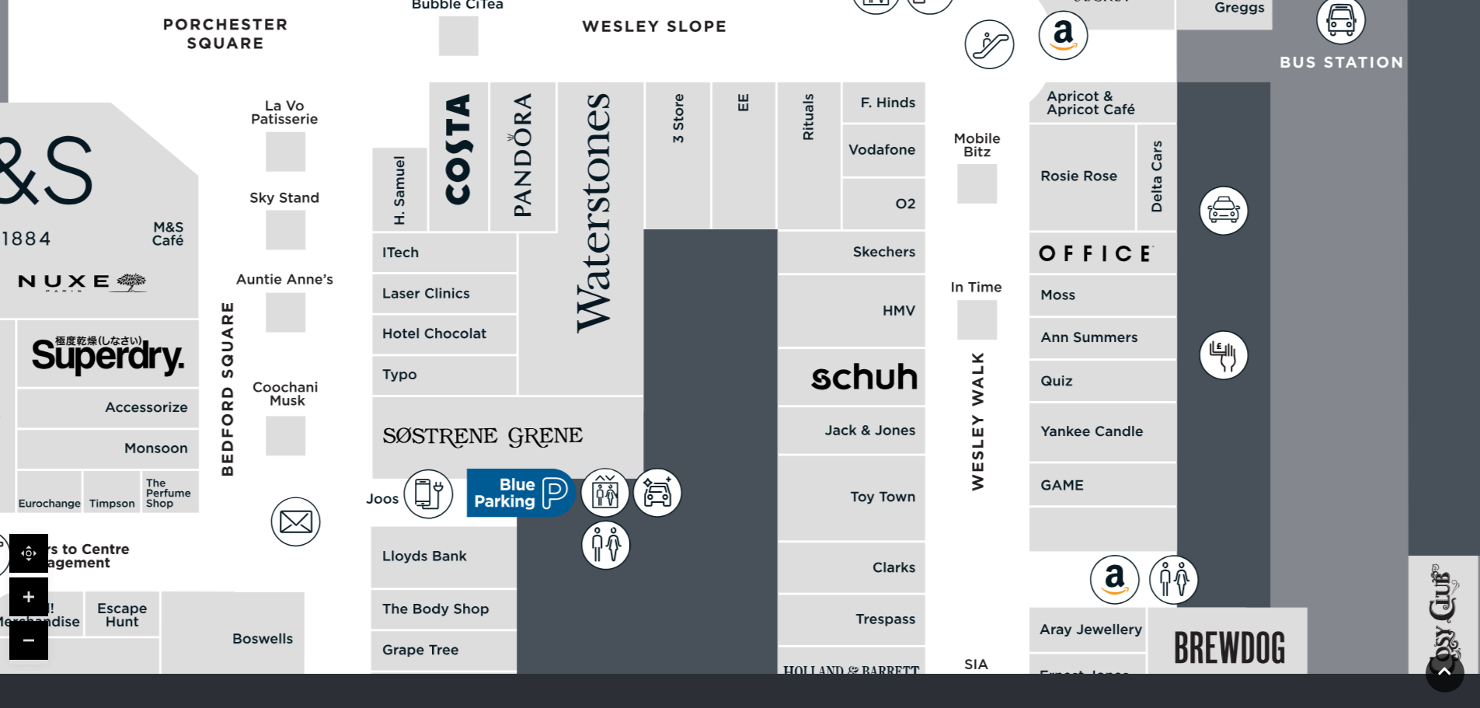
drag, startPoint x: 677, startPoint y: 266, endPoint x: 556, endPoint y: 435, distance: 208.3
click at [556, 435] on rect at bounding box center [508, 438] width 271 height 82
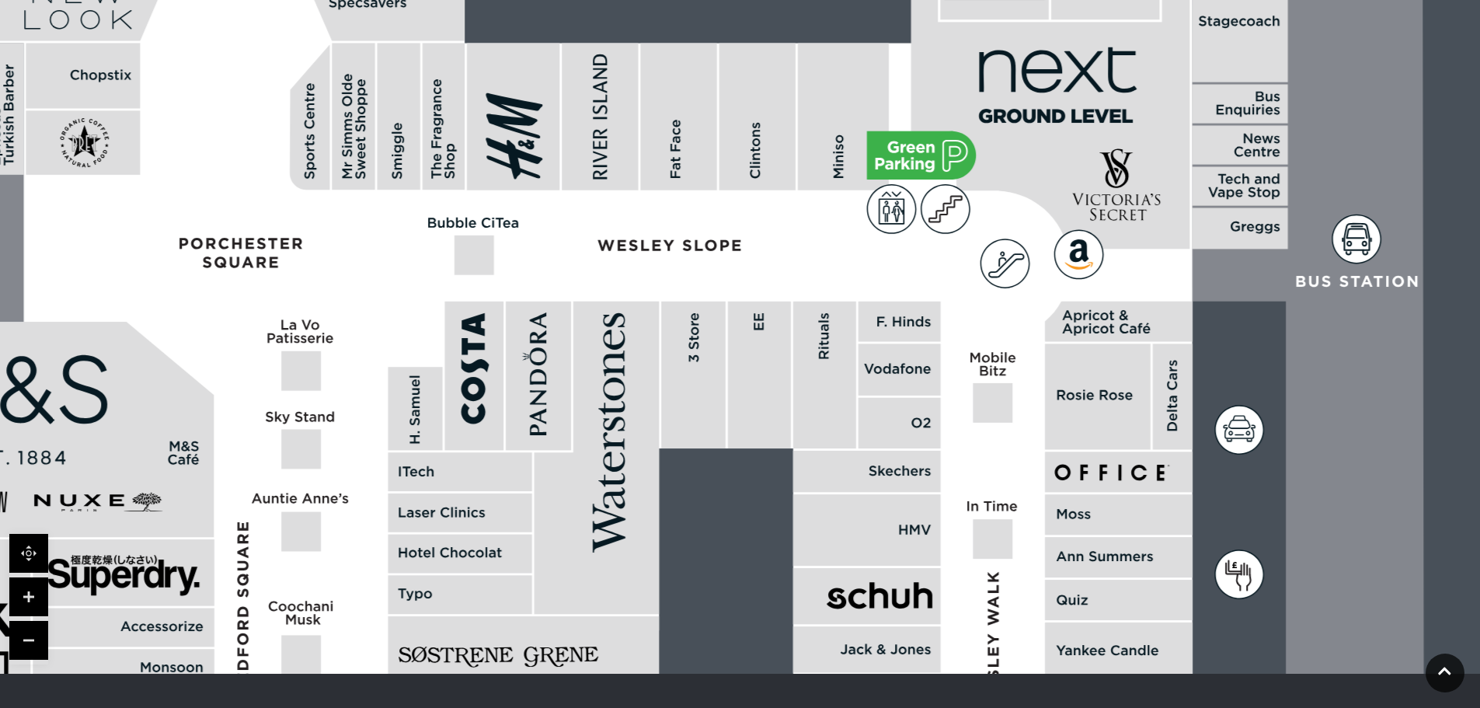
drag, startPoint x: 757, startPoint y: 380, endPoint x: 796, endPoint y: 581, distance: 204.9
click at [796, 581] on rect at bounding box center [867, 596] width 148 height 56
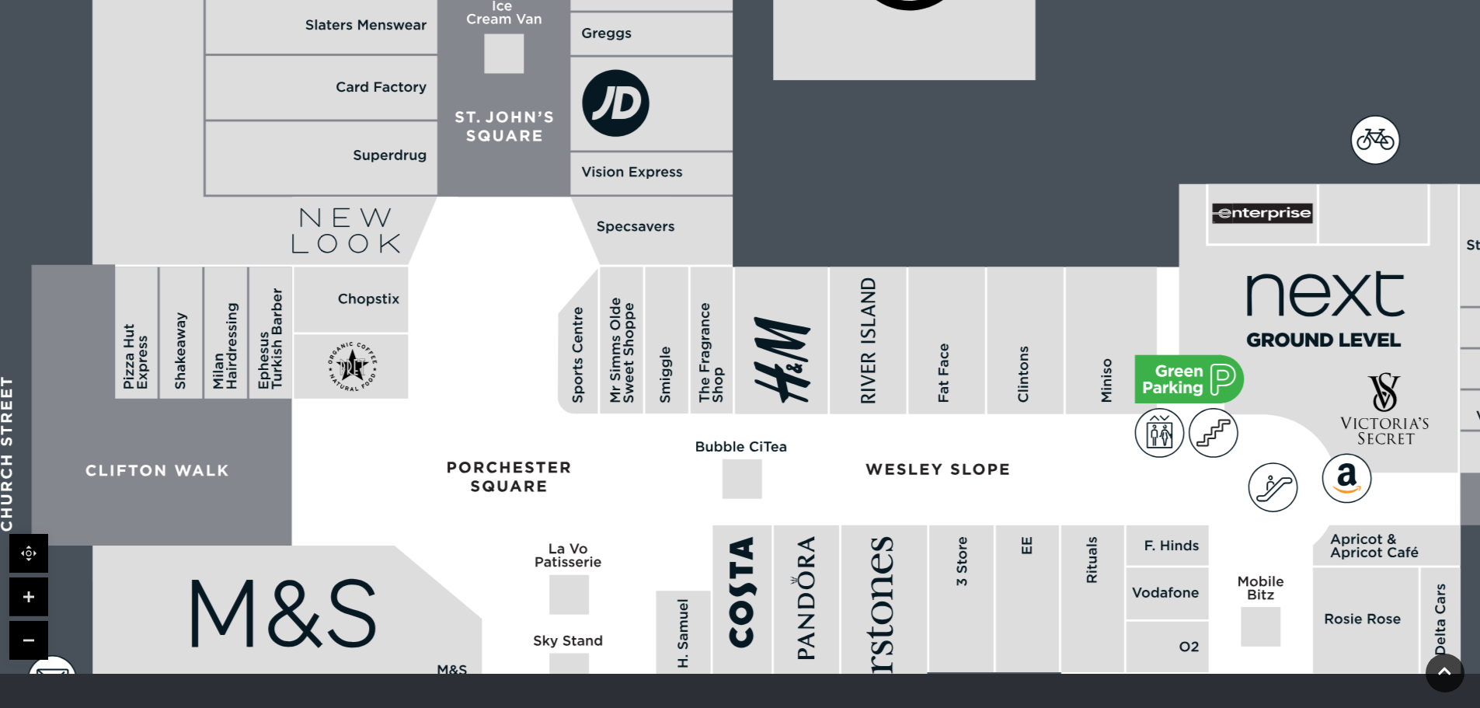
drag, startPoint x: 388, startPoint y: 218, endPoint x: 688, endPoint y: 447, distance: 377.0
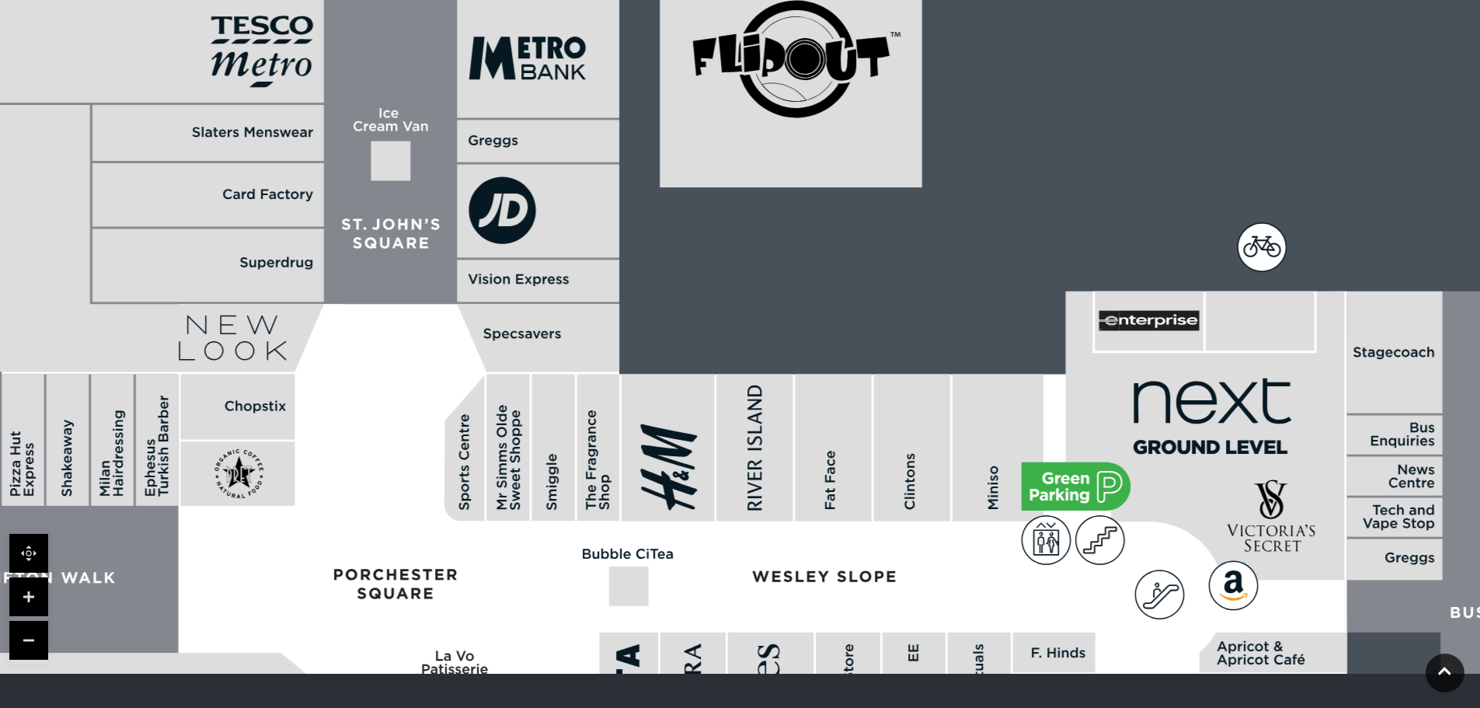
drag, startPoint x: 582, startPoint y: 271, endPoint x: 437, endPoint y: 374, distance: 177.8
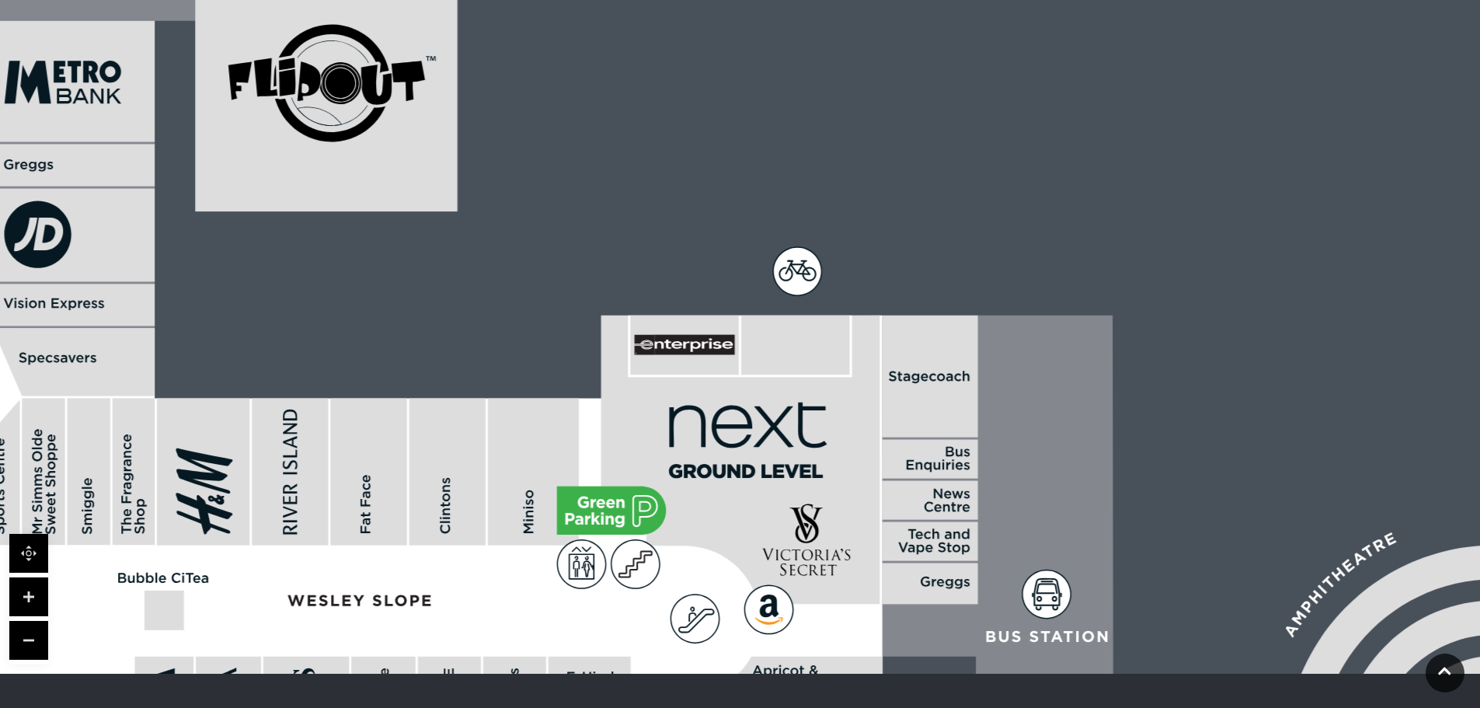
drag, startPoint x: 1121, startPoint y: 433, endPoint x: 657, endPoint y: 457, distance: 465.2
click at [657, 457] on icon at bounding box center [740, 459] width 279 height 289
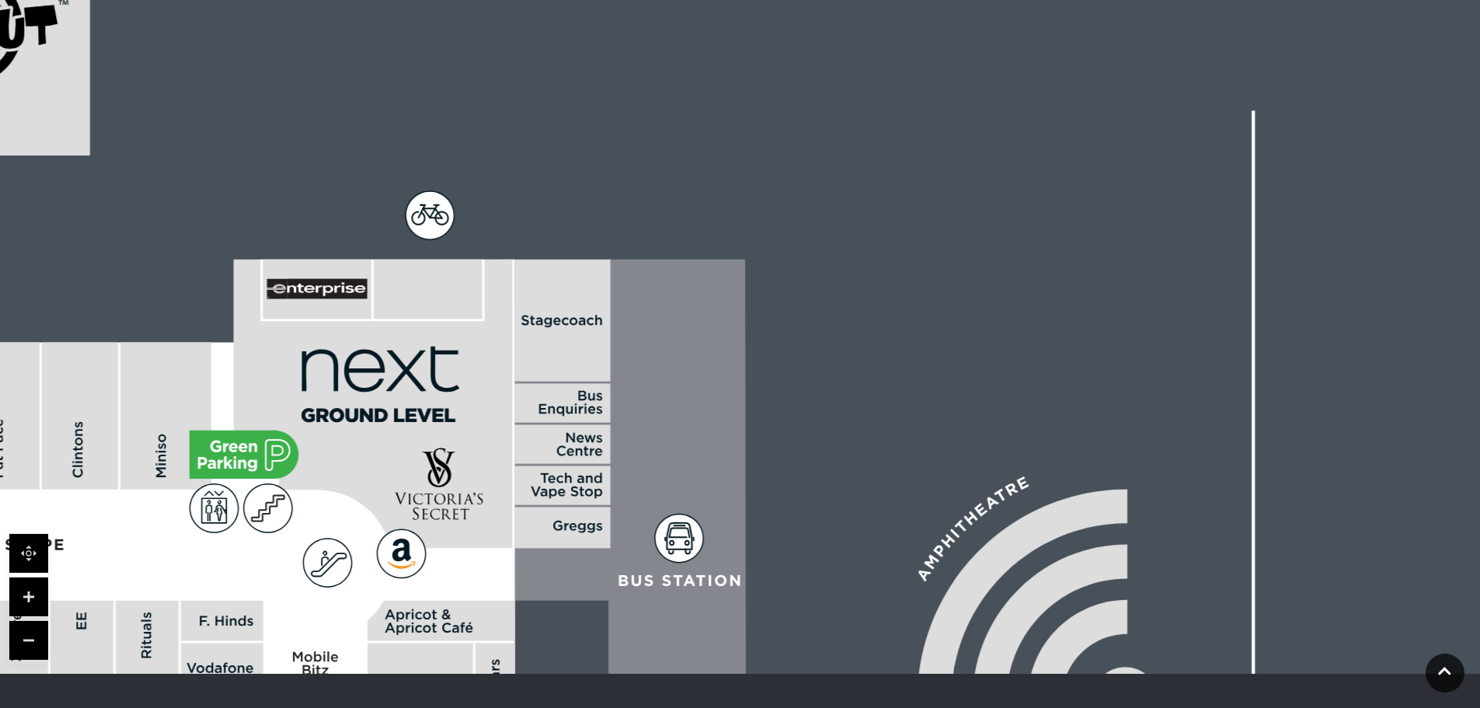
drag, startPoint x: 1088, startPoint y: 468, endPoint x: 653, endPoint y: 387, distance: 442.7
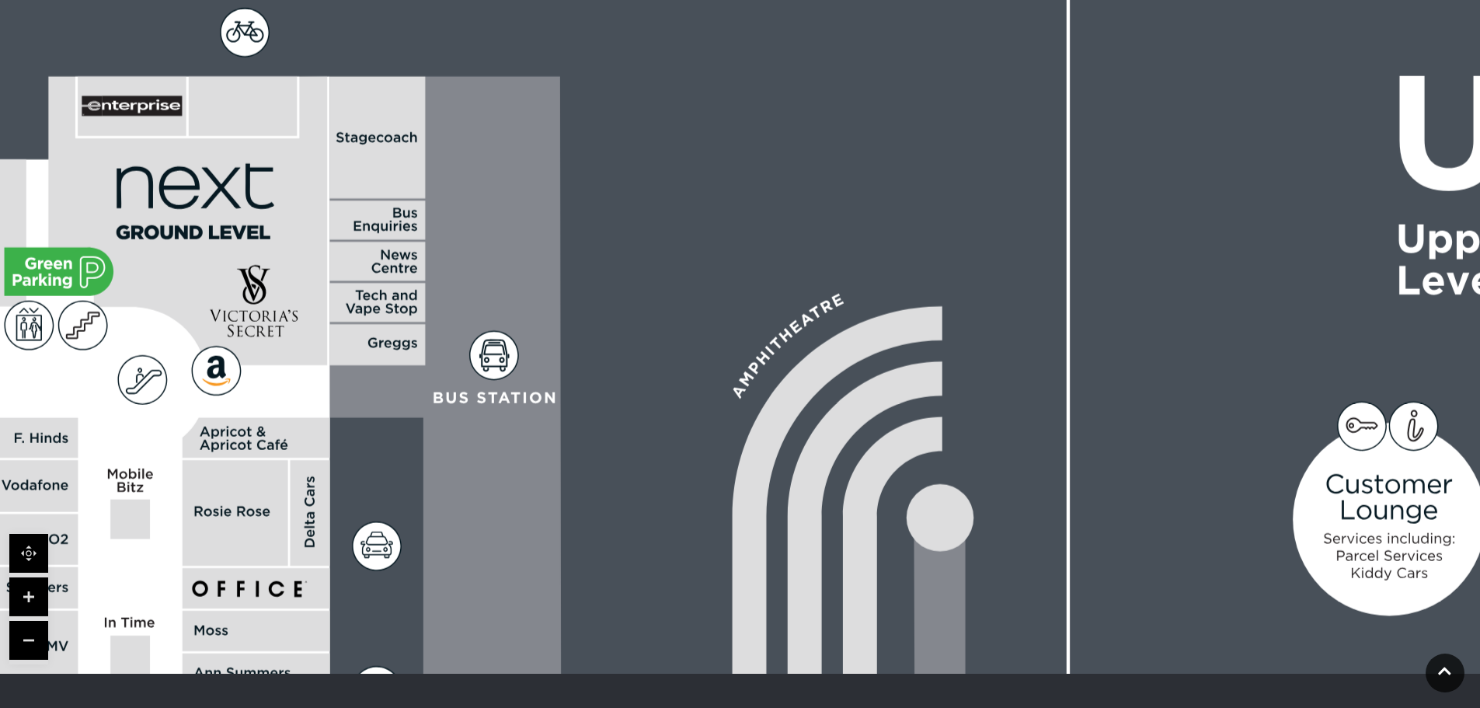
drag, startPoint x: 1082, startPoint y: 574, endPoint x: 894, endPoint y: 297, distance: 335.1
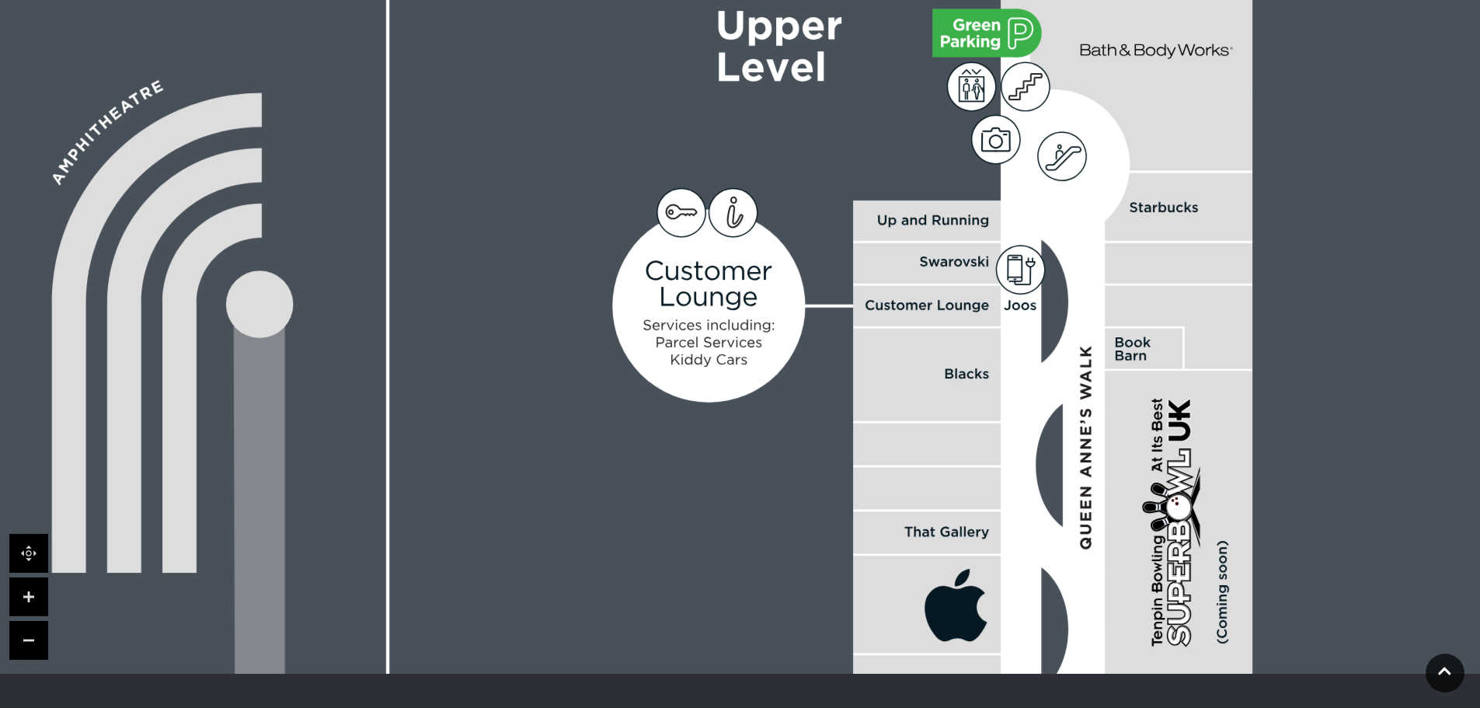
drag, startPoint x: 1282, startPoint y: 390, endPoint x: 639, endPoint y: 389, distance: 642.5
click at [640, 389] on circle at bounding box center [708, 306] width 193 height 193
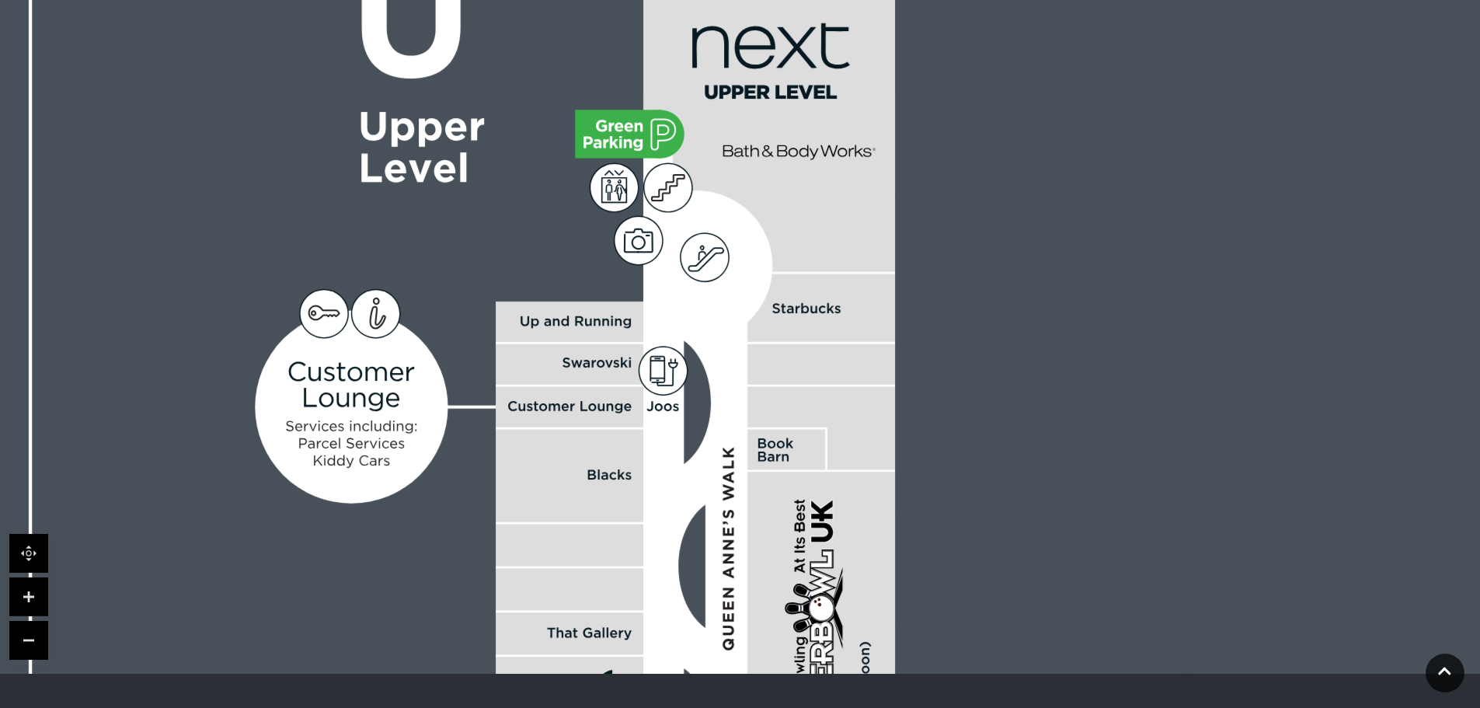
drag, startPoint x: 1120, startPoint y: 367, endPoint x: 844, endPoint y: 469, distance: 294.3
click at [844, 469] on polygon at bounding box center [821, 428] width 148 height 83
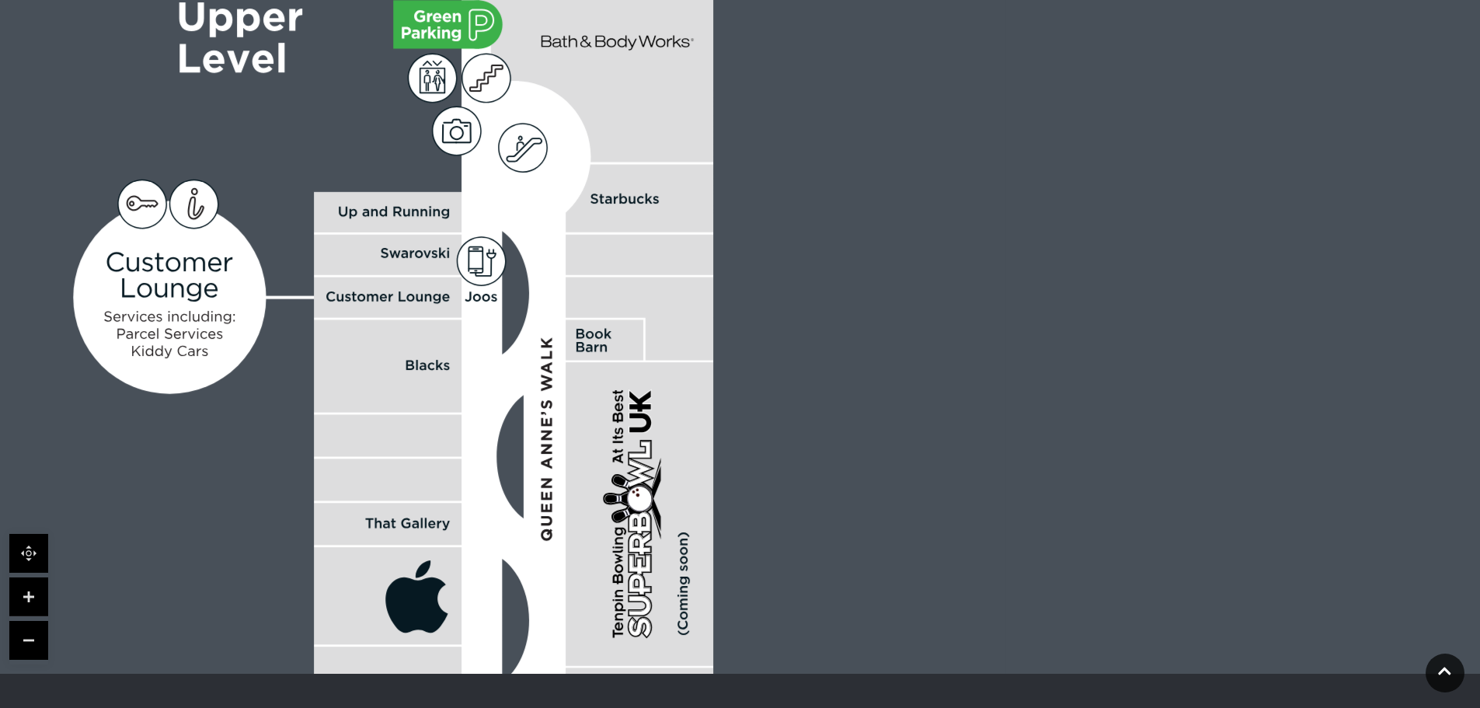
drag, startPoint x: 1016, startPoint y: 503, endPoint x: 837, endPoint y: 393, distance: 210.7
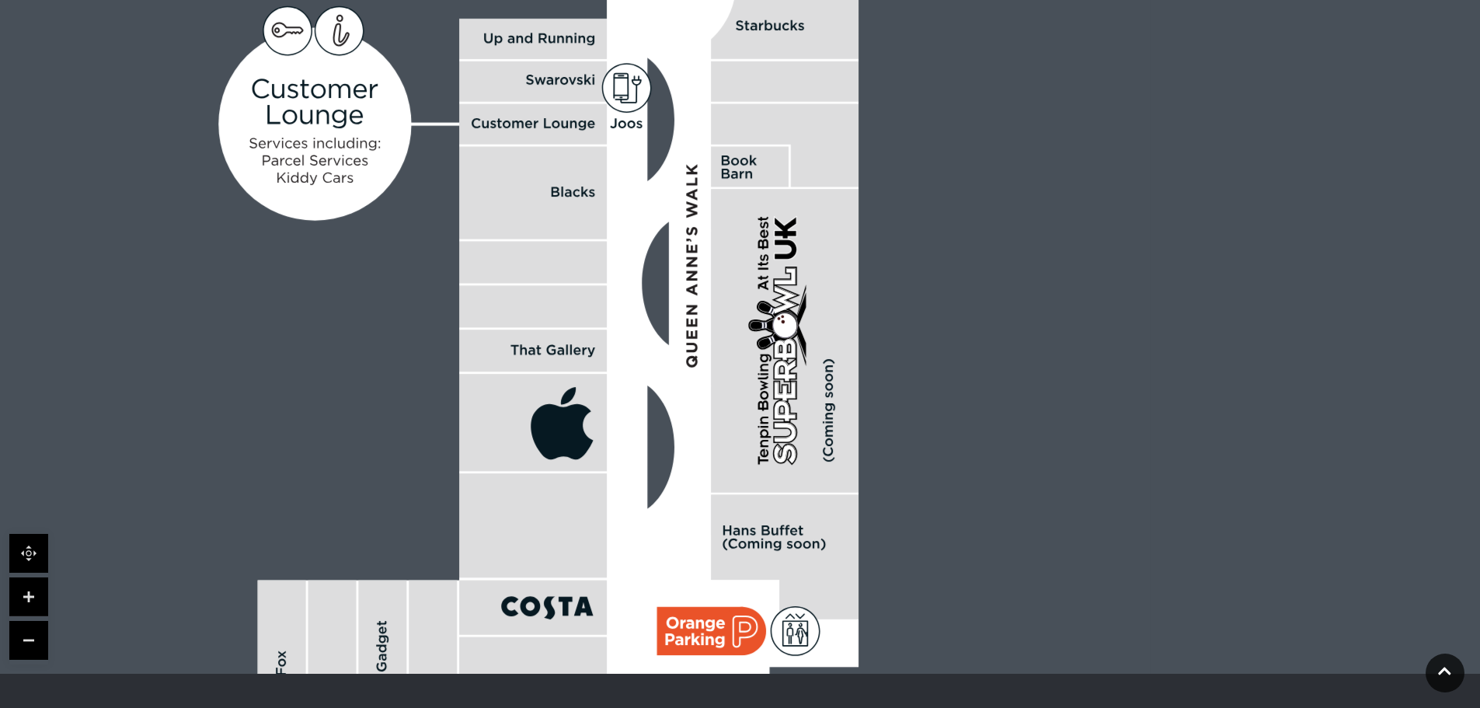
drag, startPoint x: 646, startPoint y: 444, endPoint x: 799, endPoint y: 256, distance: 241.8
click at [796, 268] on polygon at bounding box center [785, 276] width 20 height 16
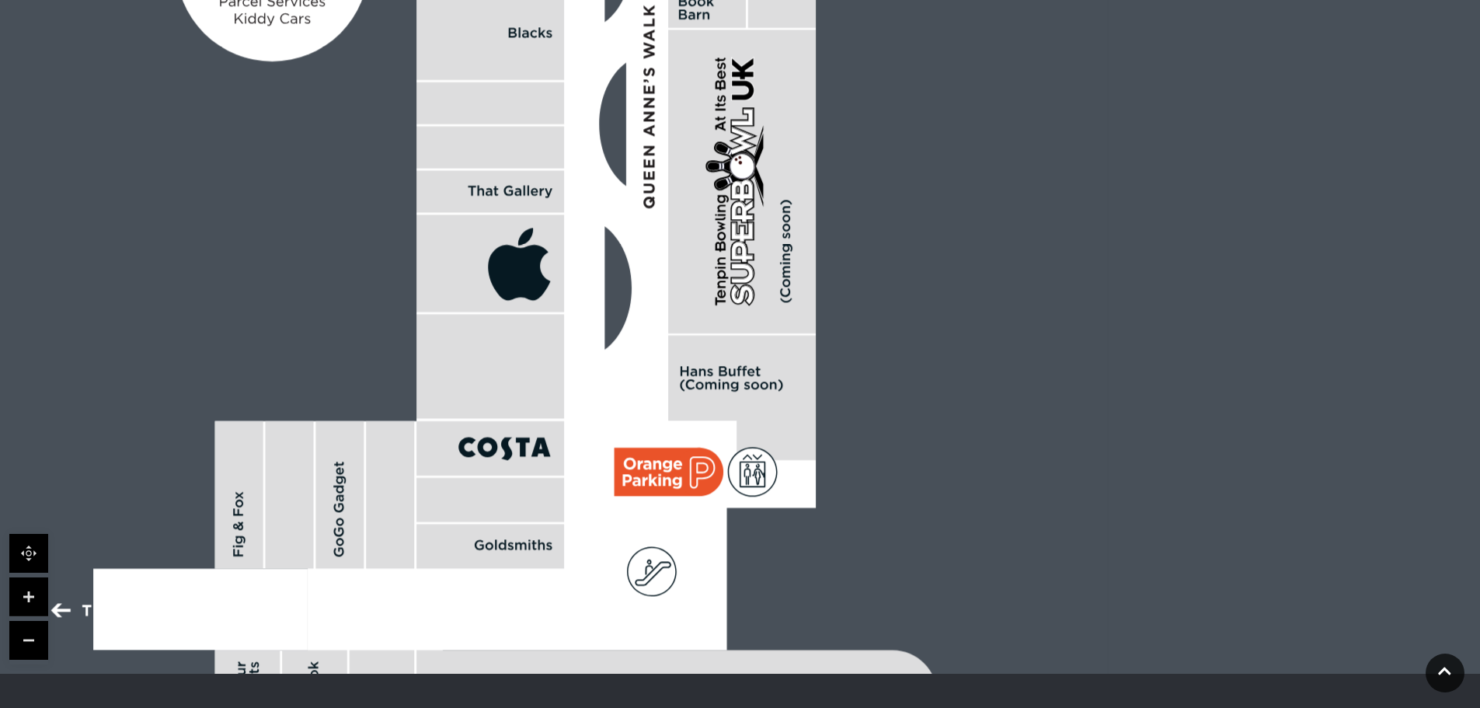
drag, startPoint x: 778, startPoint y: 453, endPoint x: 727, endPoint y: 326, distance: 136.3
click at [720, 327] on rect at bounding box center [742, 181] width 148 height 303
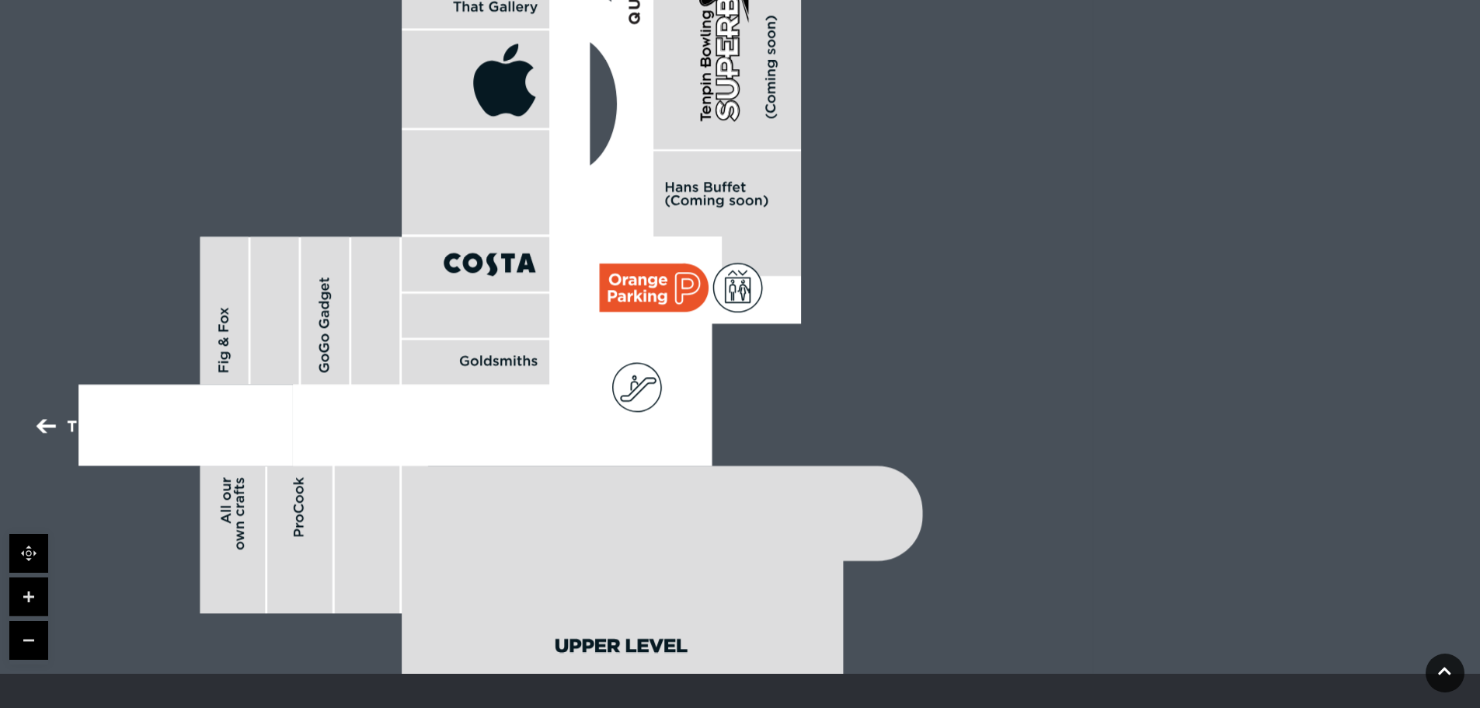
drag, startPoint x: 940, startPoint y: 496, endPoint x: 940, endPoint y: 326, distance: 169.4
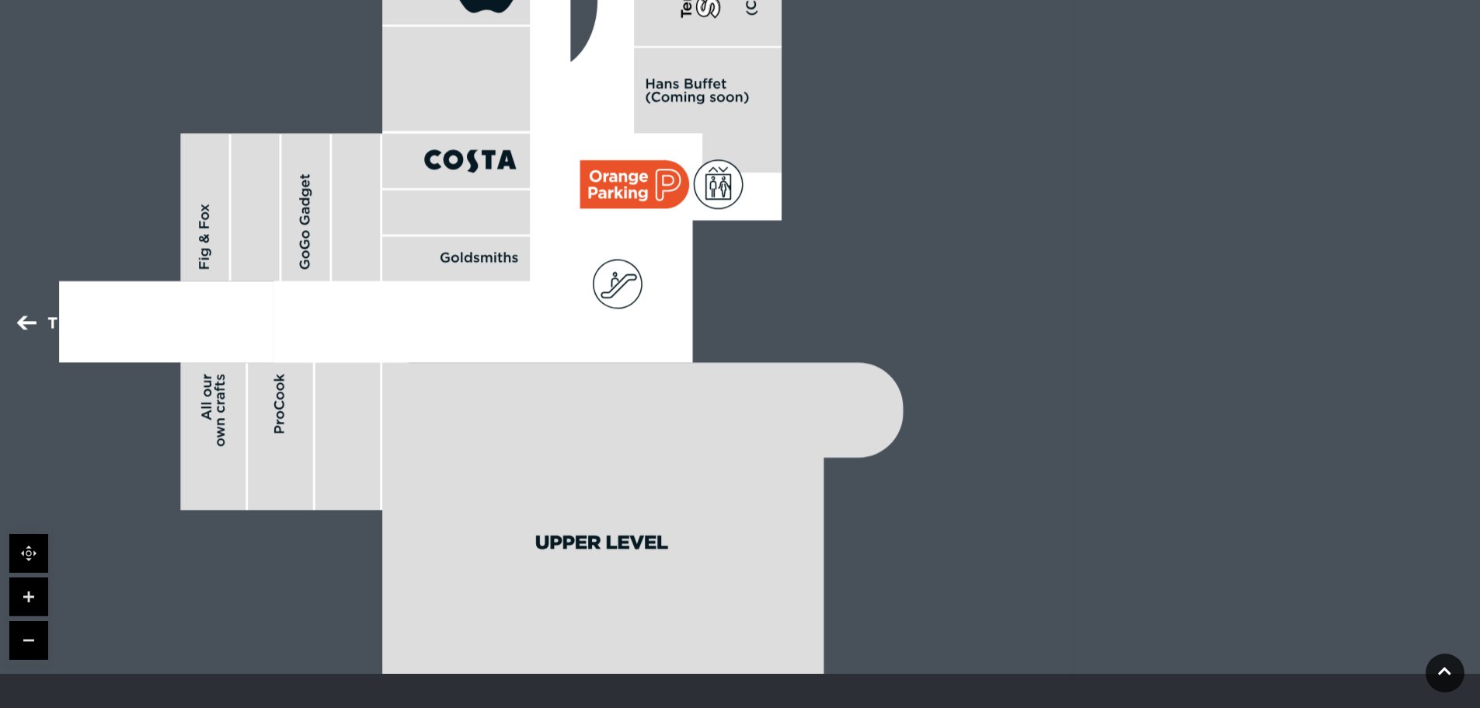
drag, startPoint x: 1021, startPoint y: 510, endPoint x: 996, endPoint y: 348, distance: 163.5
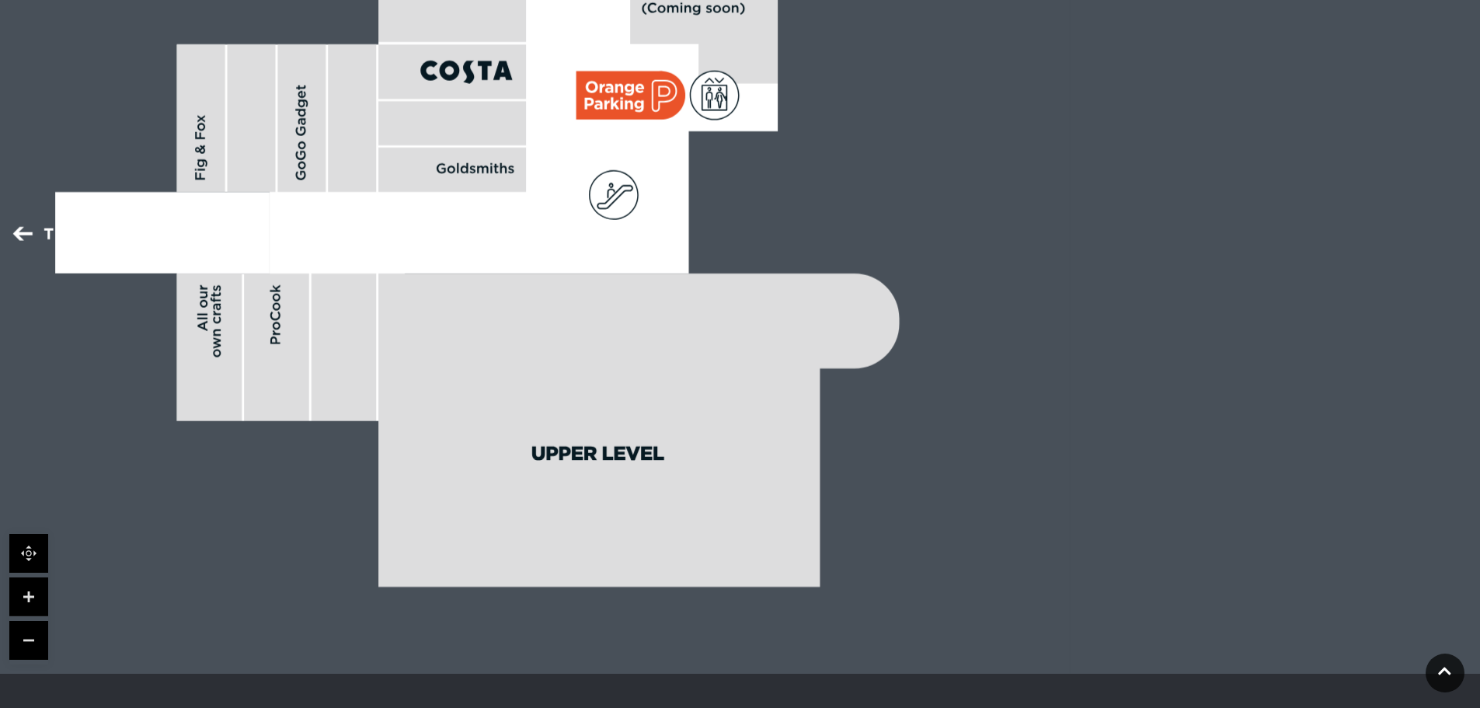
drag, startPoint x: 468, startPoint y: 443, endPoint x: 849, endPoint y: 445, distance: 380.7
click at [849, 445] on icon at bounding box center [638, 429] width 521 height 313
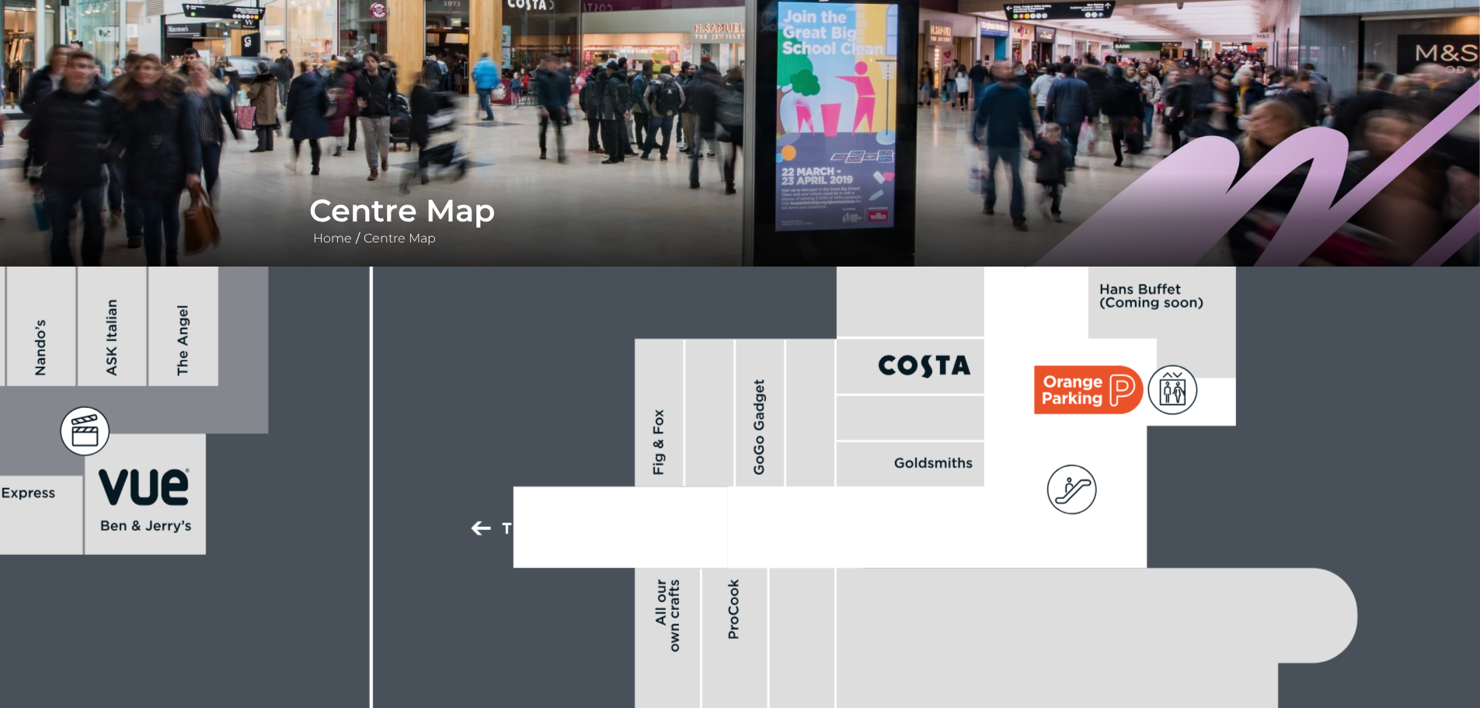
scroll to position [207, 0]
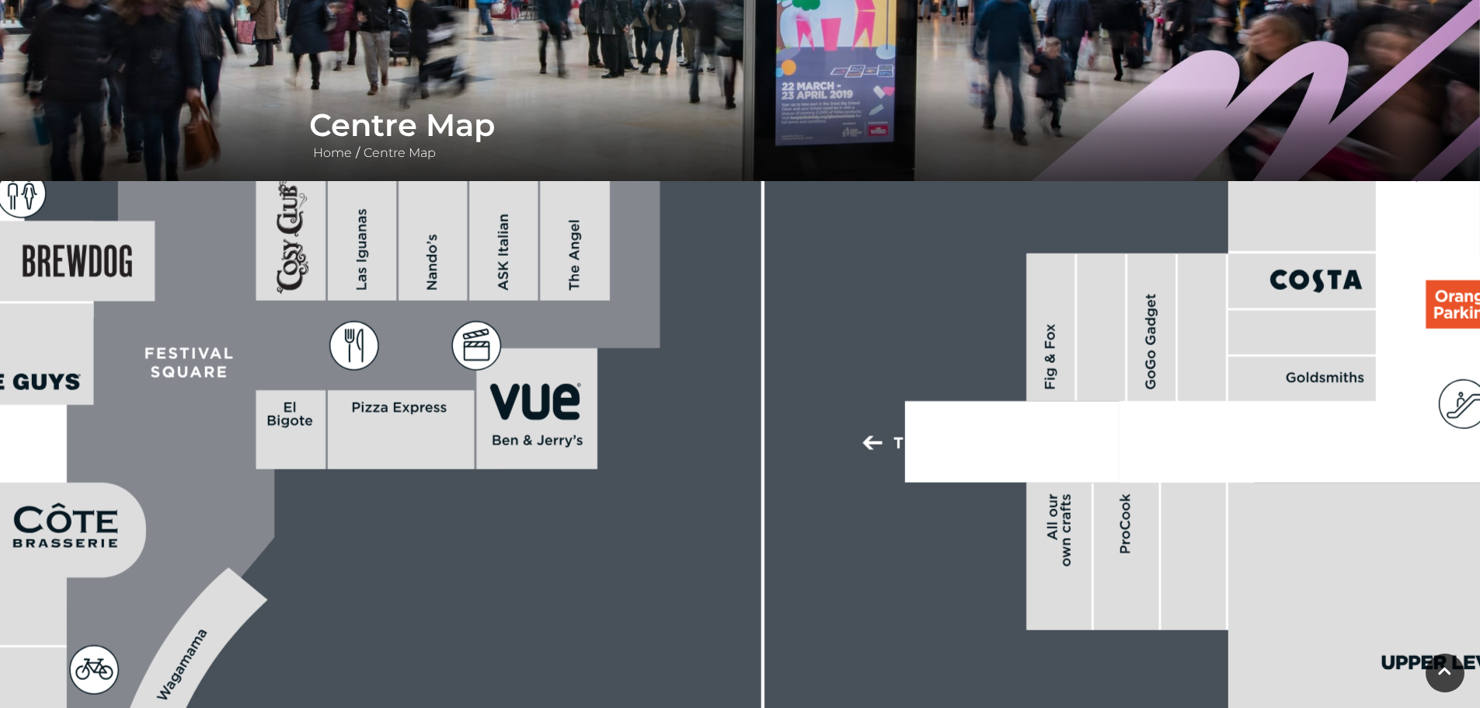
drag, startPoint x: 289, startPoint y: 434, endPoint x: 698, endPoint y: 434, distance: 409.4
click at [698, 434] on rect at bounding box center [46, 16] width 3746 height 2642
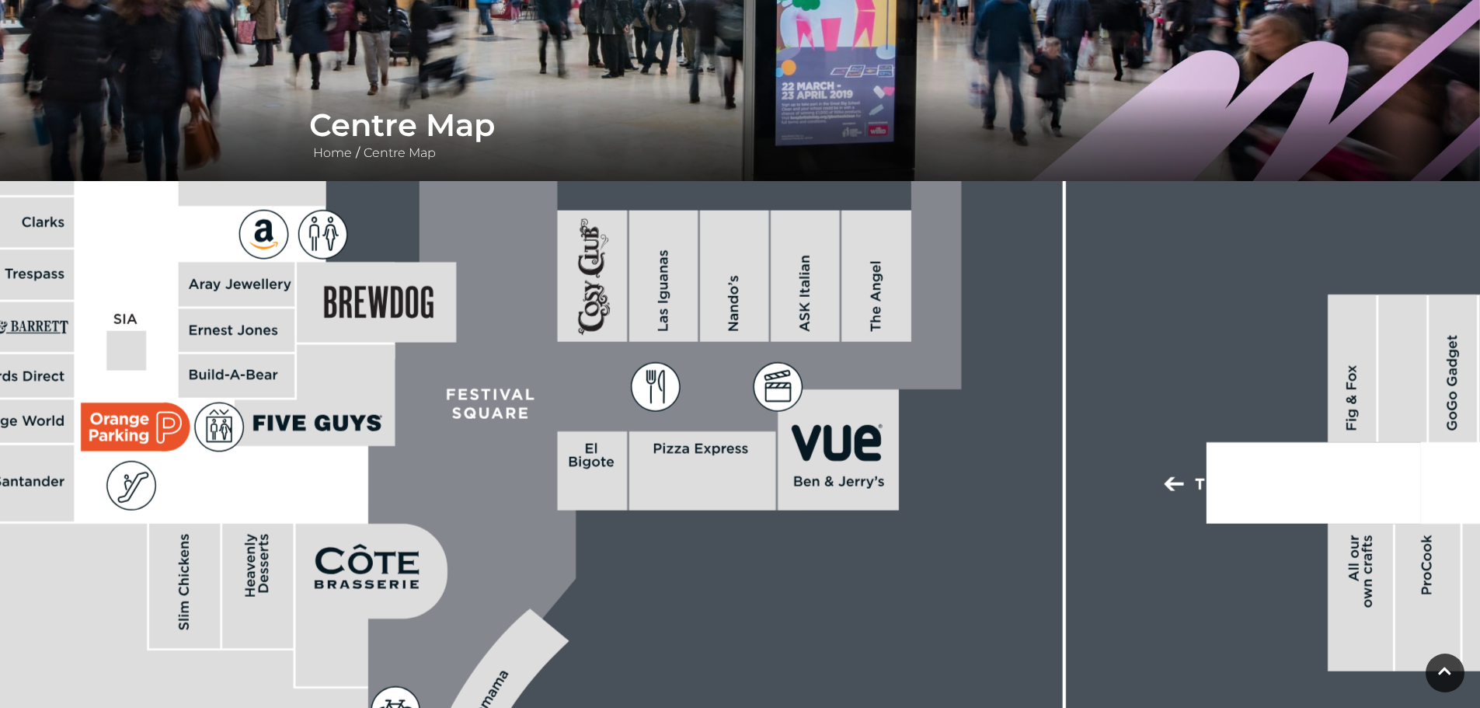
drag, startPoint x: 445, startPoint y: 469, endPoint x: 685, endPoint y: 524, distance: 246.2
click at [685, 510] on rect at bounding box center [702, 470] width 147 height 78
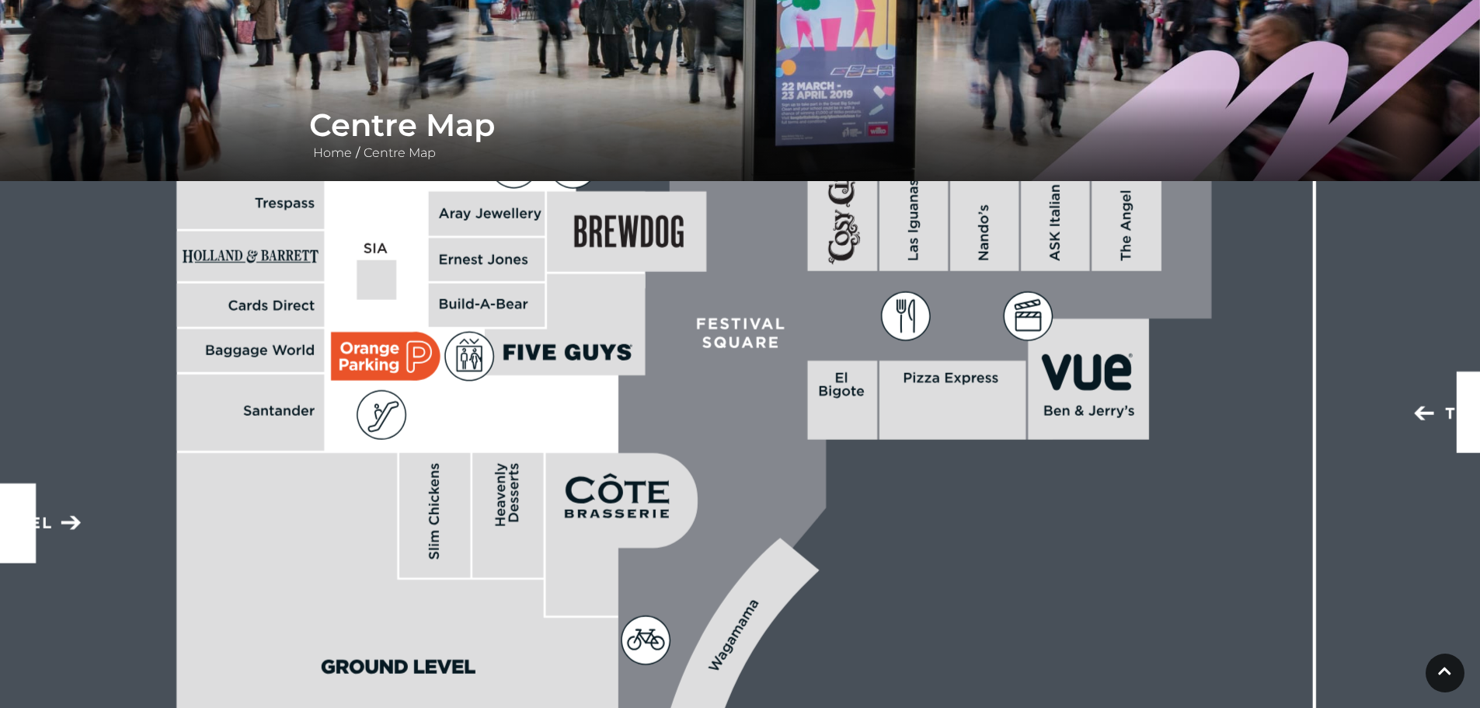
drag, startPoint x: 477, startPoint y: 482, endPoint x: 712, endPoint y: 374, distance: 259.0
click at [712, 374] on icon at bounding box center [888, 45] width 647 height 1441
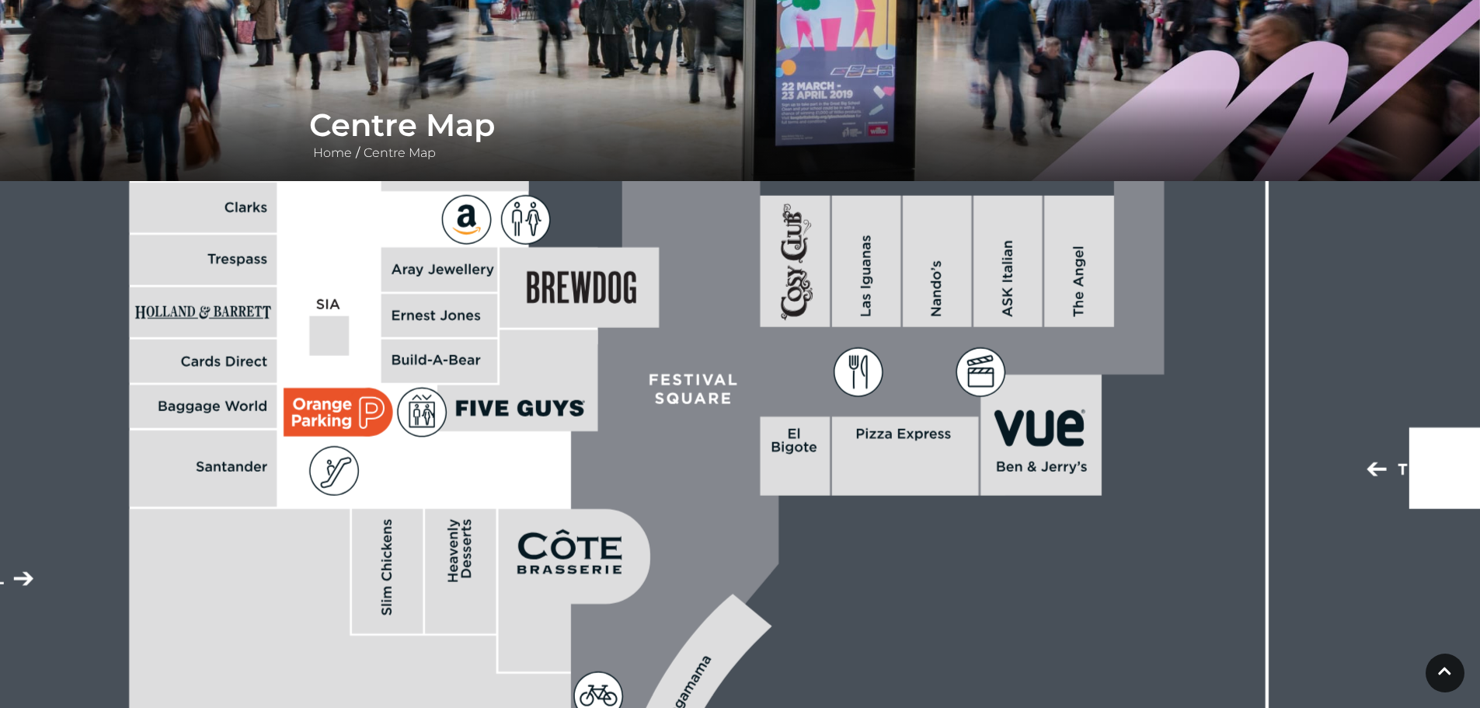
drag, startPoint x: 767, startPoint y: 365, endPoint x: 714, endPoint y: 444, distance: 94.6
click at [714, 444] on icon at bounding box center [840, 101] width 647 height 1441
